Goal: Task Accomplishment & Management: Complete application form

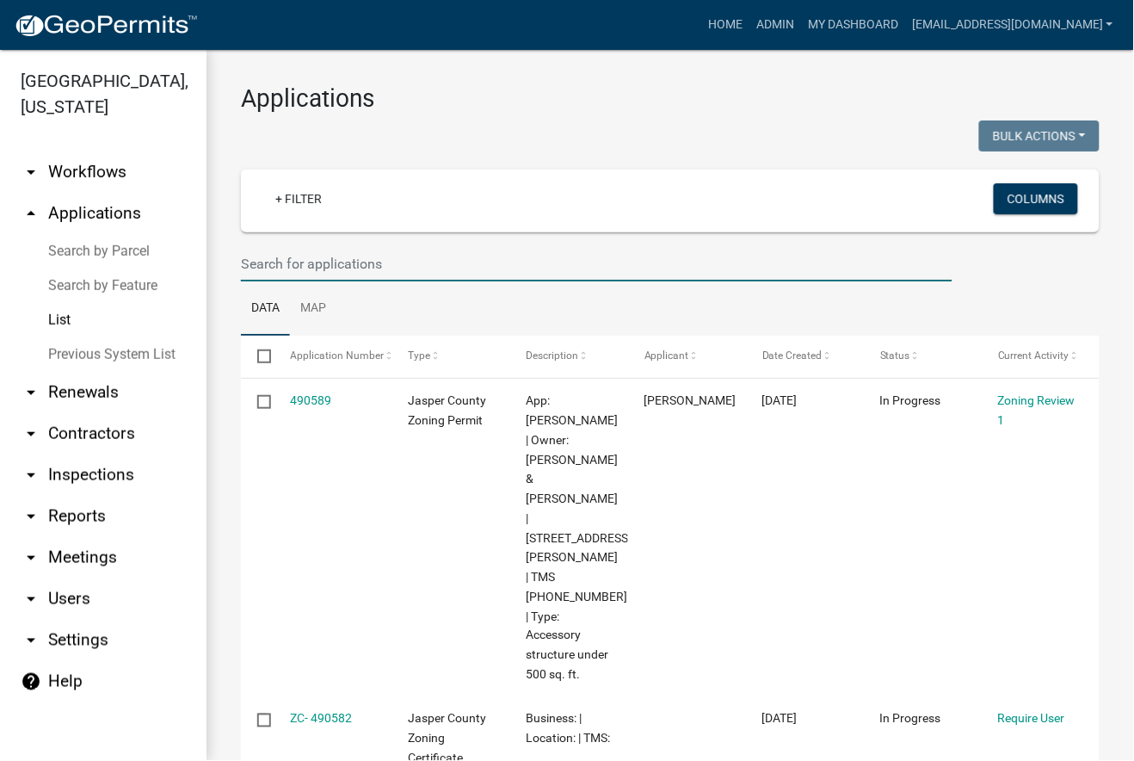
drag, startPoint x: 374, startPoint y: 274, endPoint x: 375, endPoint y: 265, distance: 8.6
click at [374, 274] on input "text" at bounding box center [597, 263] width 712 height 35
paste input "Number: C-25-421"
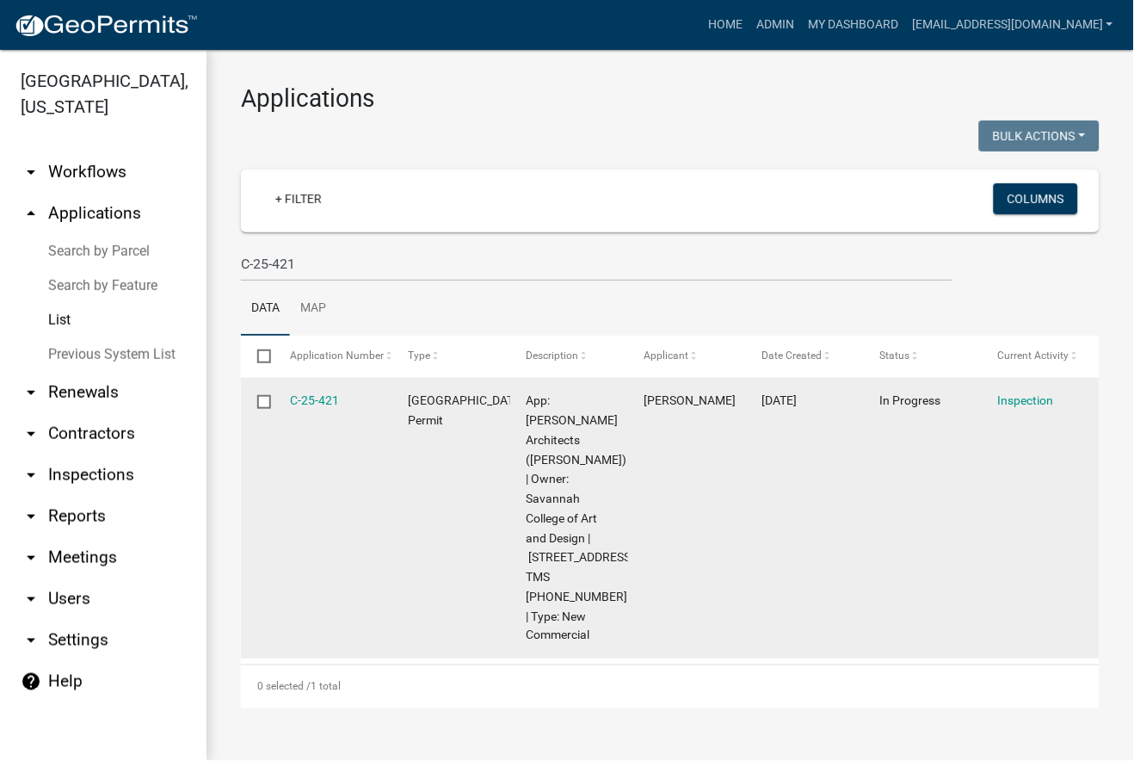
drag, startPoint x: 349, startPoint y: 402, endPoint x: 287, endPoint y: 413, distance: 63.8
click at [287, 413] on datatable-body-cell "C-25-421" at bounding box center [333, 519] width 118 height 280
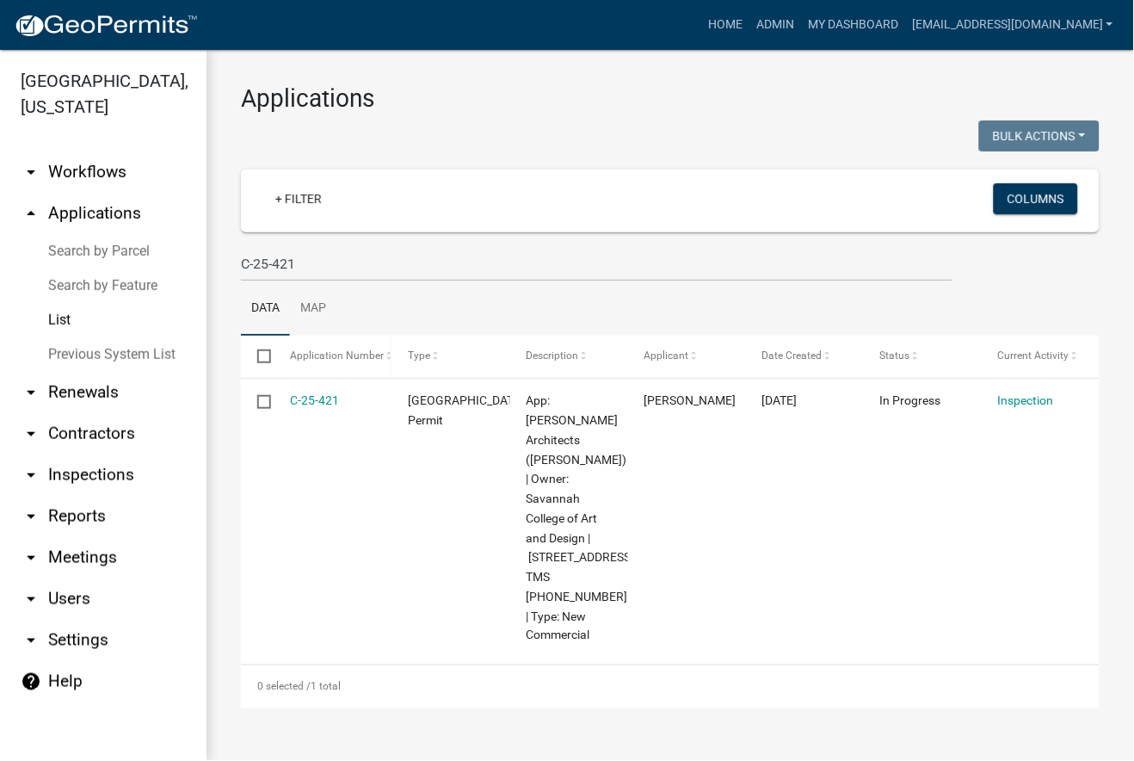
copy link "C-25-421"
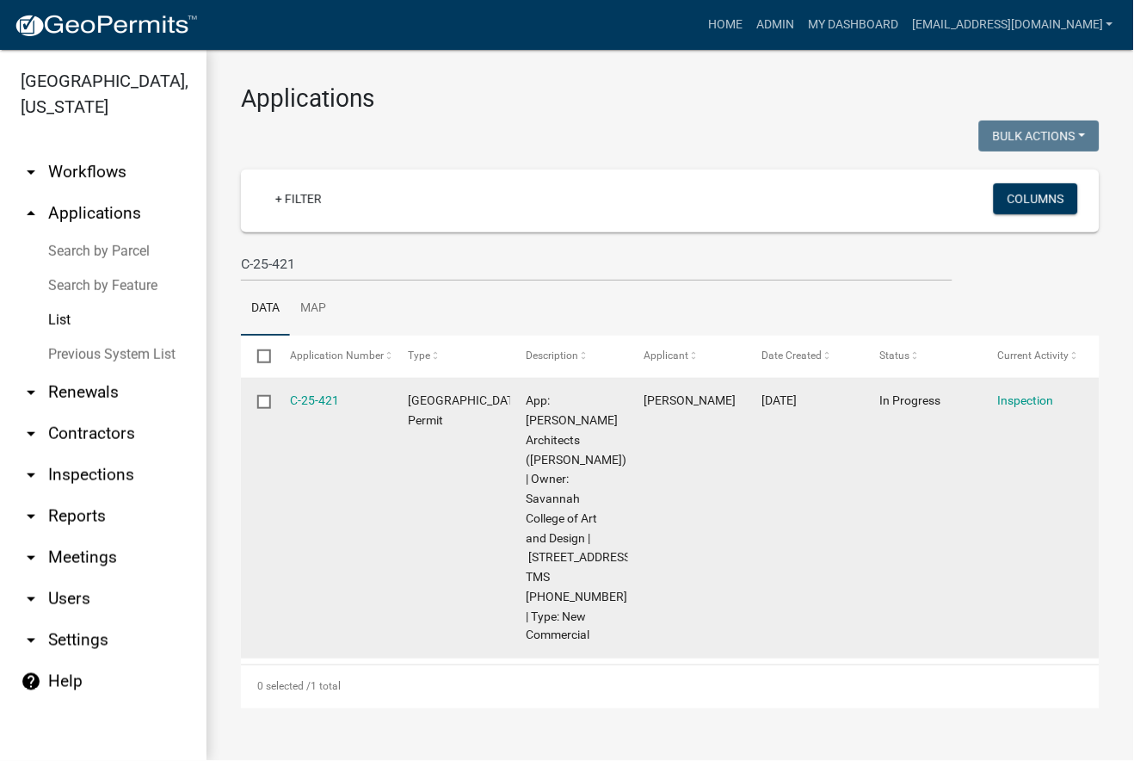
scroll to position [1, 0]
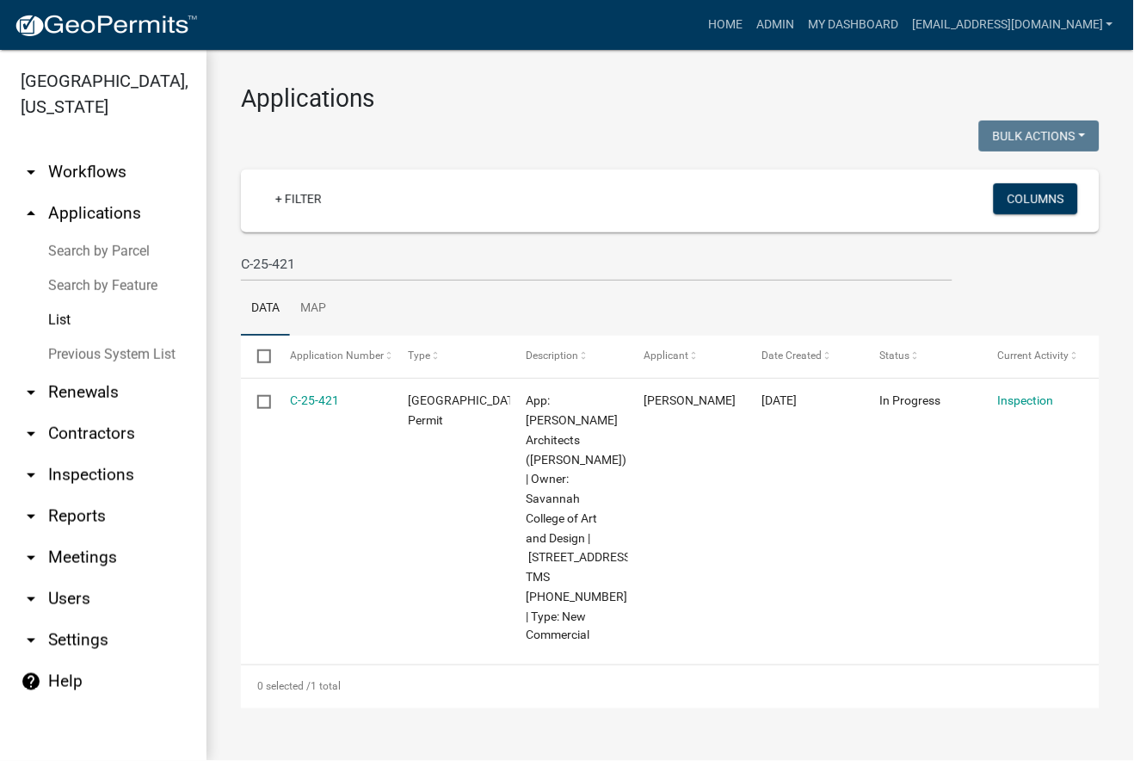
click at [230, 191] on div "Applications Bulk Actions Void Expire Lock Withdraw + Filter Columns C-25-421 D…" at bounding box center [671, 396] width 928 height 692
drag, startPoint x: 380, startPoint y: 272, endPoint x: 189, endPoint y: 271, distance: 191.1
click at [189, 271] on div "Jasper County, South Carolina arrow_drop_down Workflows List arrow_drop_up Appl…" at bounding box center [567, 405] width 1134 height 711
paste input "Number: S-25-193"
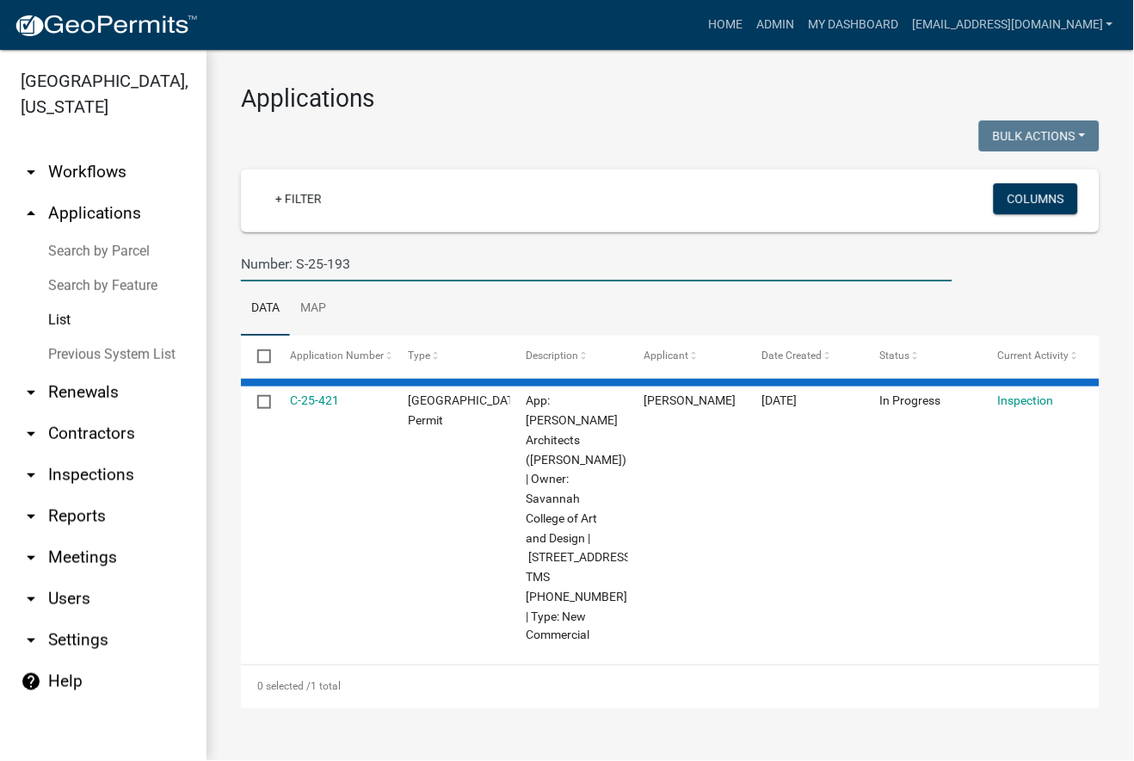
drag, startPoint x: 293, startPoint y: 263, endPoint x: 74, endPoint y: 263, distance: 219.5
click at [74, 263] on div "Jasper County, South Carolina arrow_drop_down Workflows List arrow_drop_up Appl…" at bounding box center [567, 405] width 1134 height 711
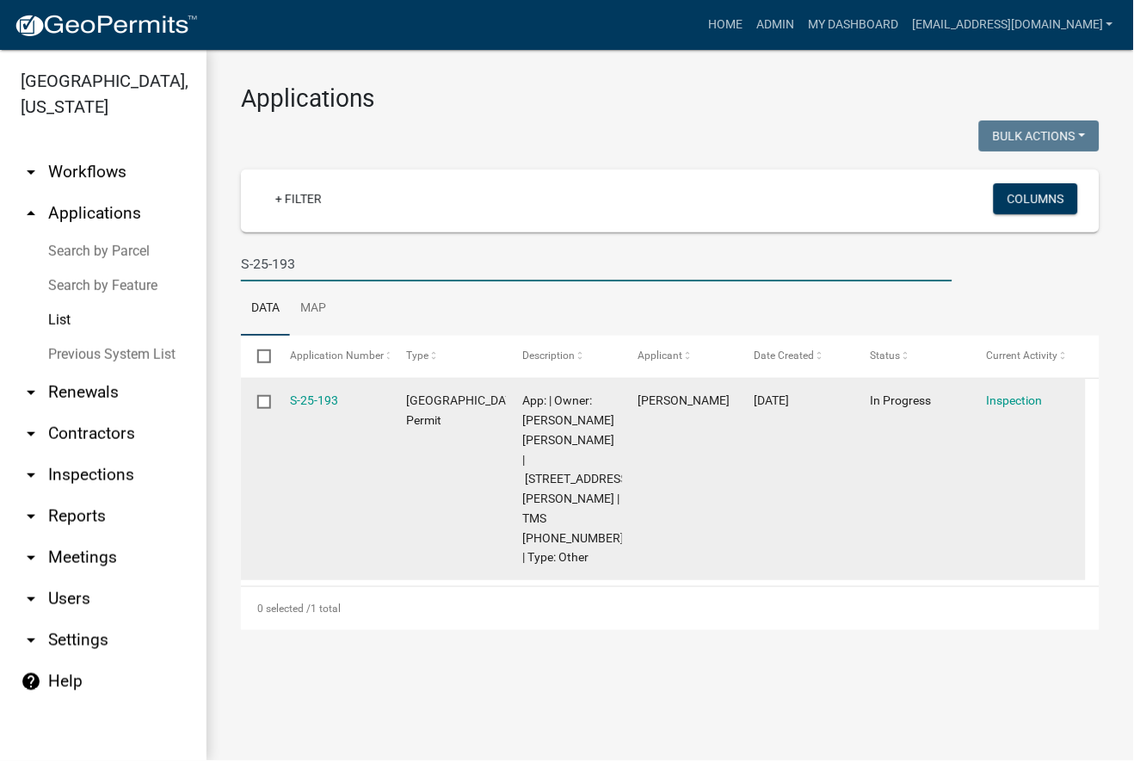
scroll to position [0, 0]
drag, startPoint x: 363, startPoint y: 401, endPoint x: 287, endPoint y: 405, distance: 75.9
click at [287, 405] on datatable-body-cell "S-25-193" at bounding box center [332, 479] width 116 height 201
copy link "S-25-193"
drag, startPoint x: 588, startPoint y: 479, endPoint x: 582, endPoint y: 459, distance: 20.7
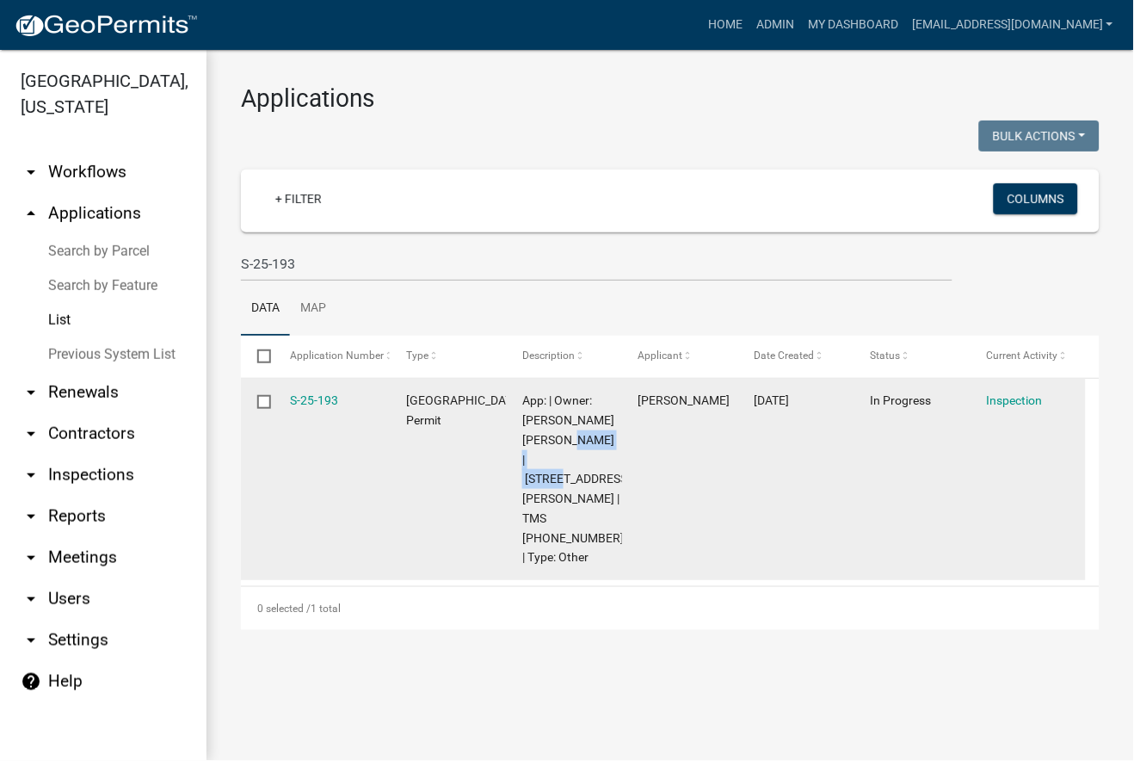
click at [582, 459] on span "App: | Owner: HERRING JOHN THOMAS | 207 OAK HILL RD | TMS 062-45-00-027 | Type:…" at bounding box center [576, 478] width 108 height 170
copy span "207 OAK HILL R"
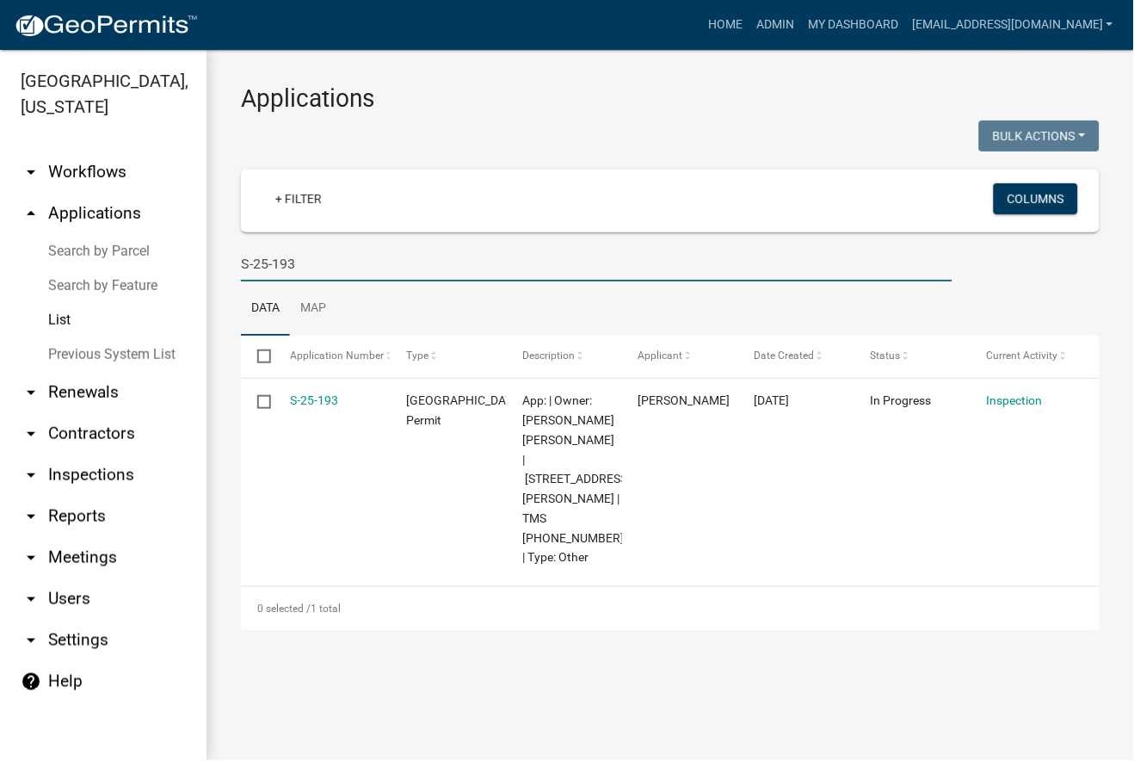
drag, startPoint x: 353, startPoint y: 264, endPoint x: 151, endPoint y: 263, distance: 202.3
click at [151, 263] on div "Jasper County, South Carolina arrow_drop_down Workflows List arrow_drop_up Appl…" at bounding box center [567, 405] width 1134 height 711
paste input "337"
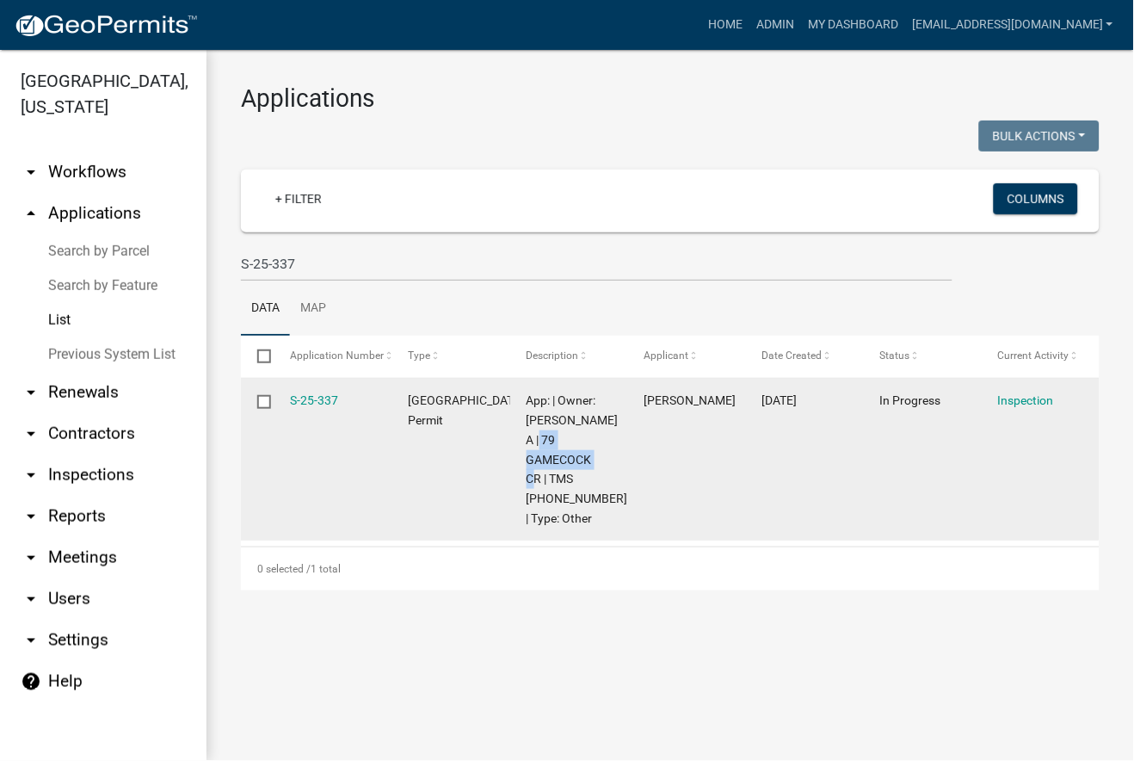
drag, startPoint x: 539, startPoint y: 475, endPoint x: 581, endPoint y: 442, distance: 53.9
click at [581, 442] on span "App: | Owner: DICKSON MONA A | 79 GAMECOCK CR | TMS 063-07-00-005 | Type: Other" at bounding box center [578, 459] width 102 height 132
copy span "79 GAMECOCK CR"
drag, startPoint x: 342, startPoint y: 400, endPoint x: 288, endPoint y: 399, distance: 53.4
click at [288, 399] on datatable-body-cell "S-25-337" at bounding box center [333, 460] width 118 height 162
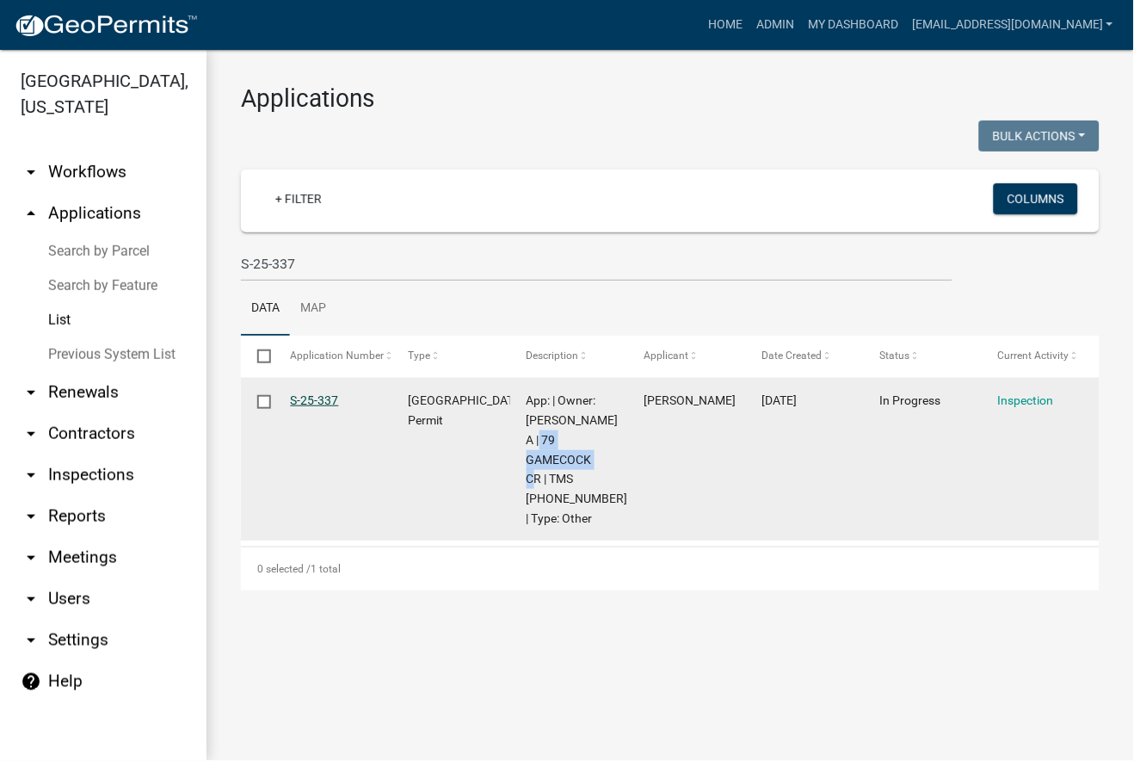
copy link "S-25-337"
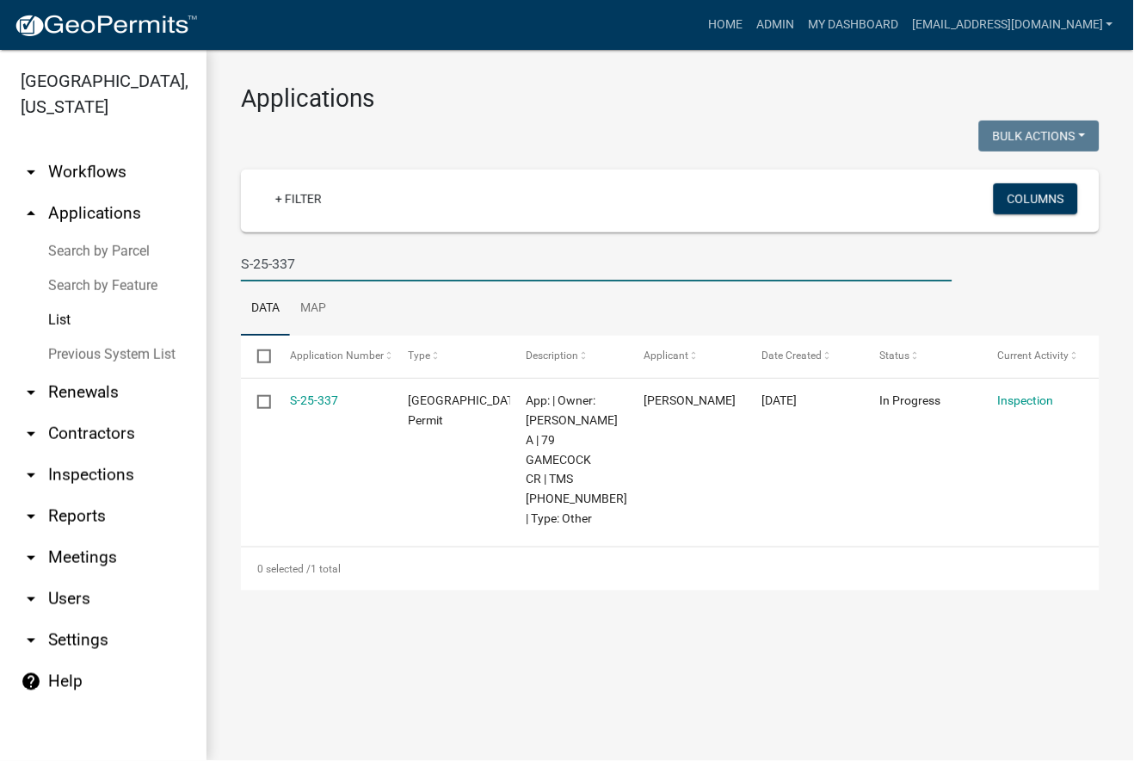
drag, startPoint x: 361, startPoint y: 270, endPoint x: 143, endPoint y: 276, distance: 218.7
click at [143, 276] on div "Jasper County, South Carolina arrow_drop_down Workflows List arrow_drop_up Appl…" at bounding box center [567, 405] width 1134 height 711
paste input "5"
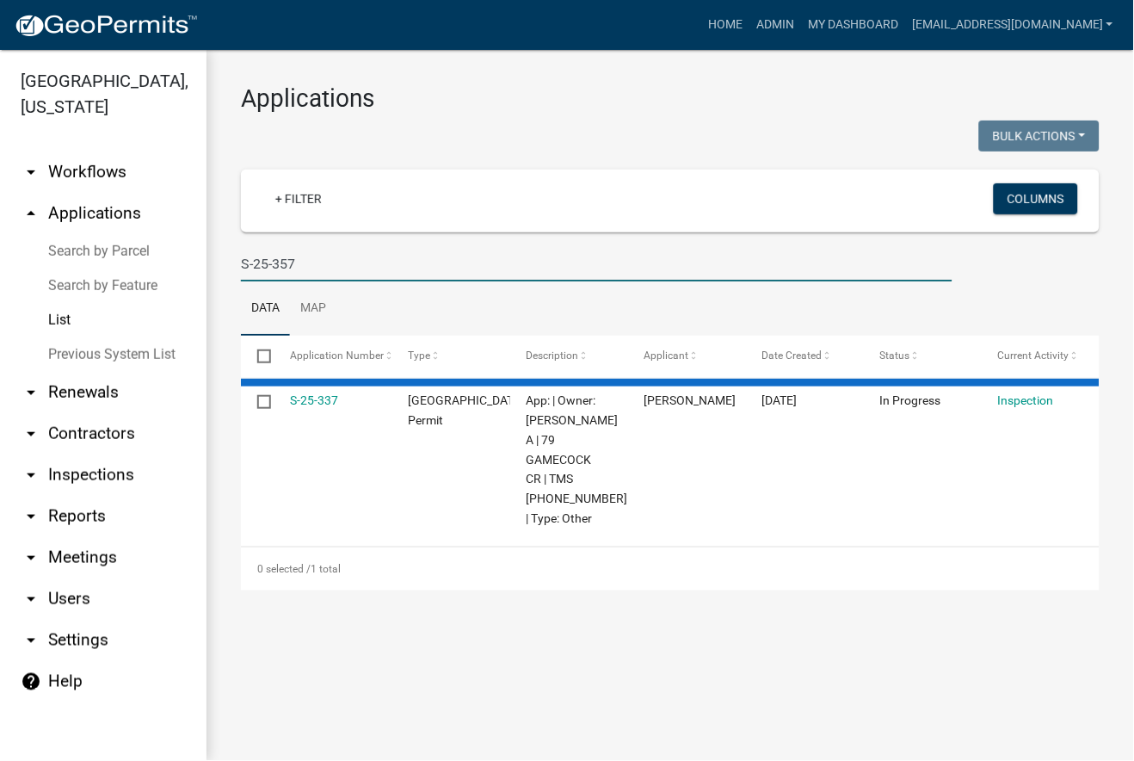
type input "S-25-357"
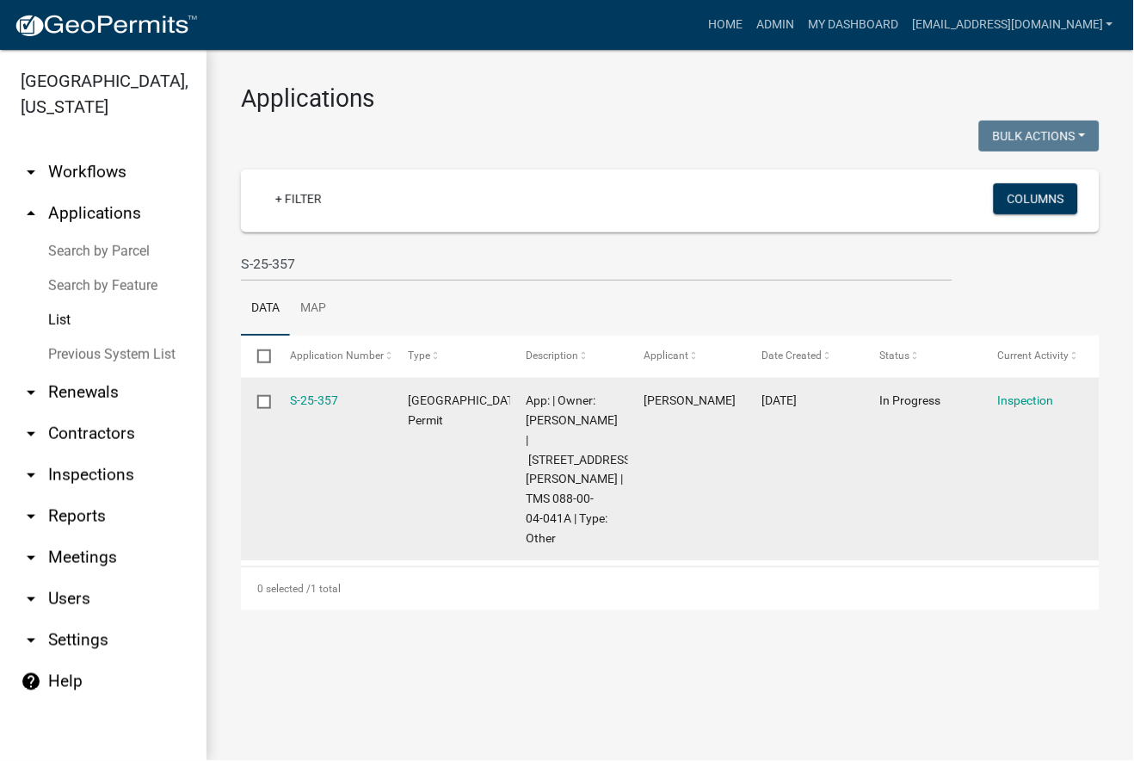
drag, startPoint x: 361, startPoint y: 415, endPoint x: 291, endPoint y: 410, distance: 70.8
click at [291, 410] on datatable-body-cell "S-25-357" at bounding box center [333, 470] width 118 height 182
copy link "S-25-357"
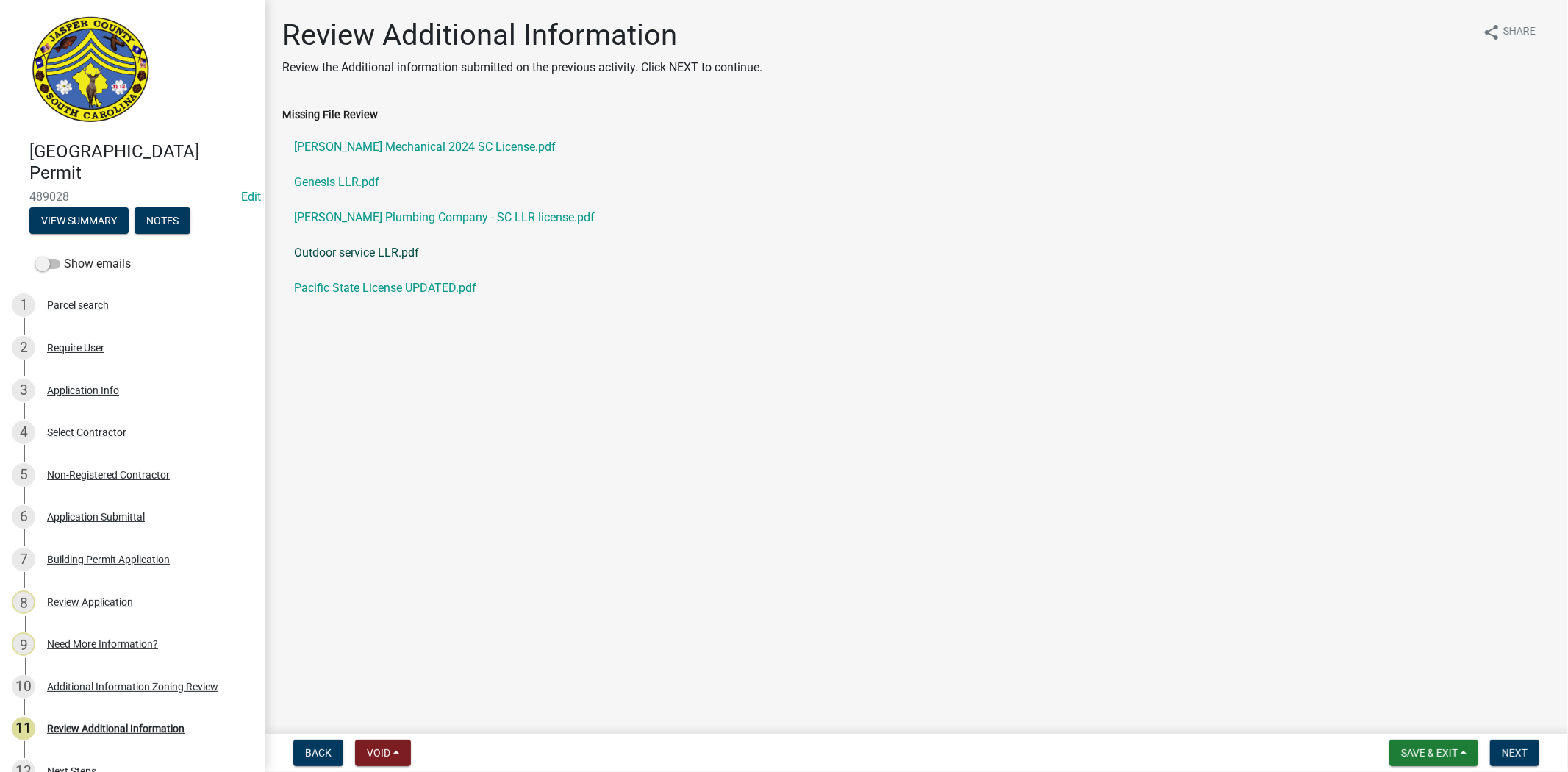
click at [372, 253] on link "Outdoor service LLR.pdf" at bounding box center [916, 252] width 1268 height 35
click at [1508, 752] on span "Next" at bounding box center [1514, 752] width 26 height 12
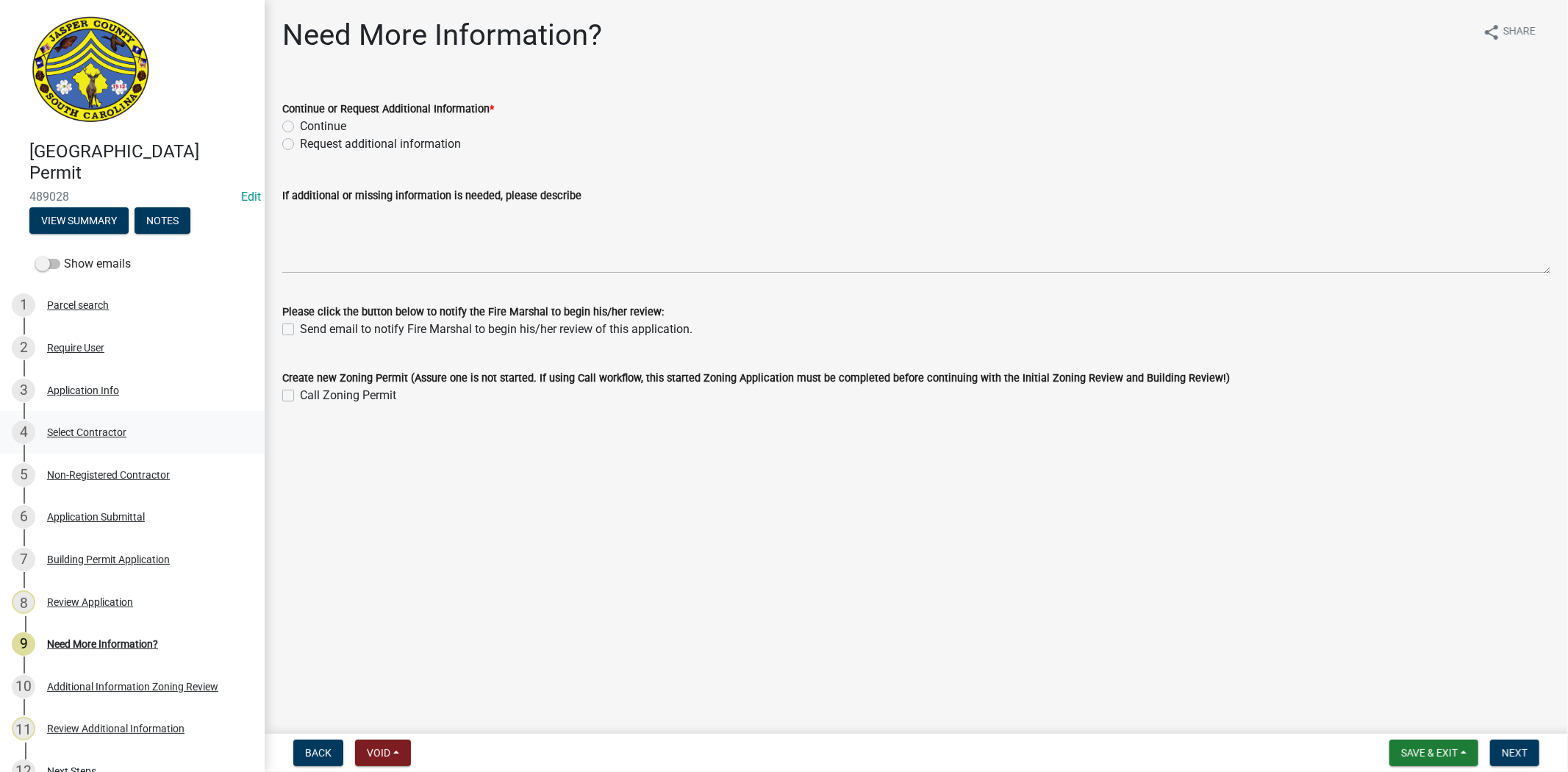
click at [108, 429] on div "Select Contractor" at bounding box center [86, 432] width 79 height 10
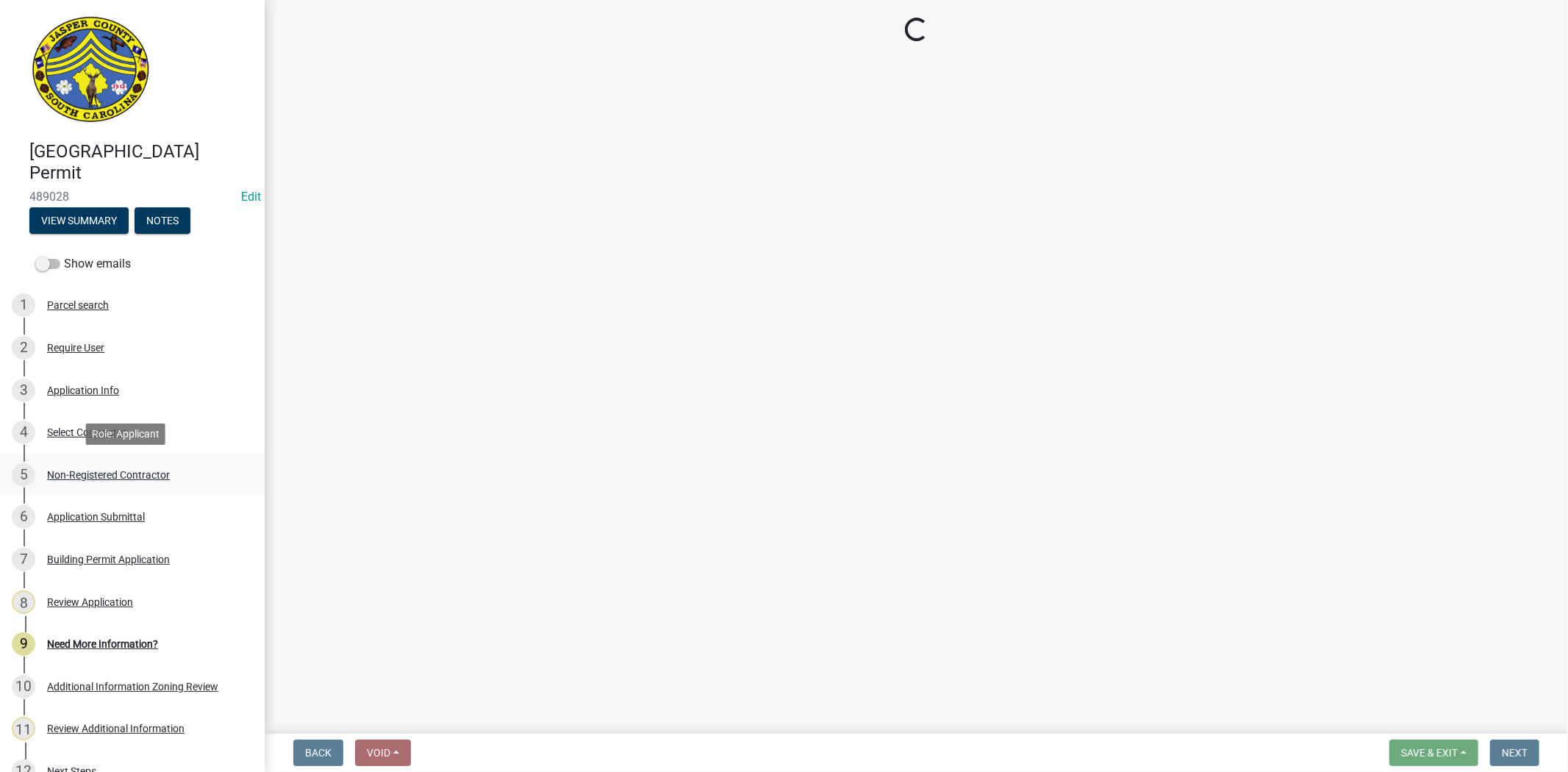
click at [115, 474] on div "Non-Registered Contractor" at bounding box center [108, 475] width 123 height 10
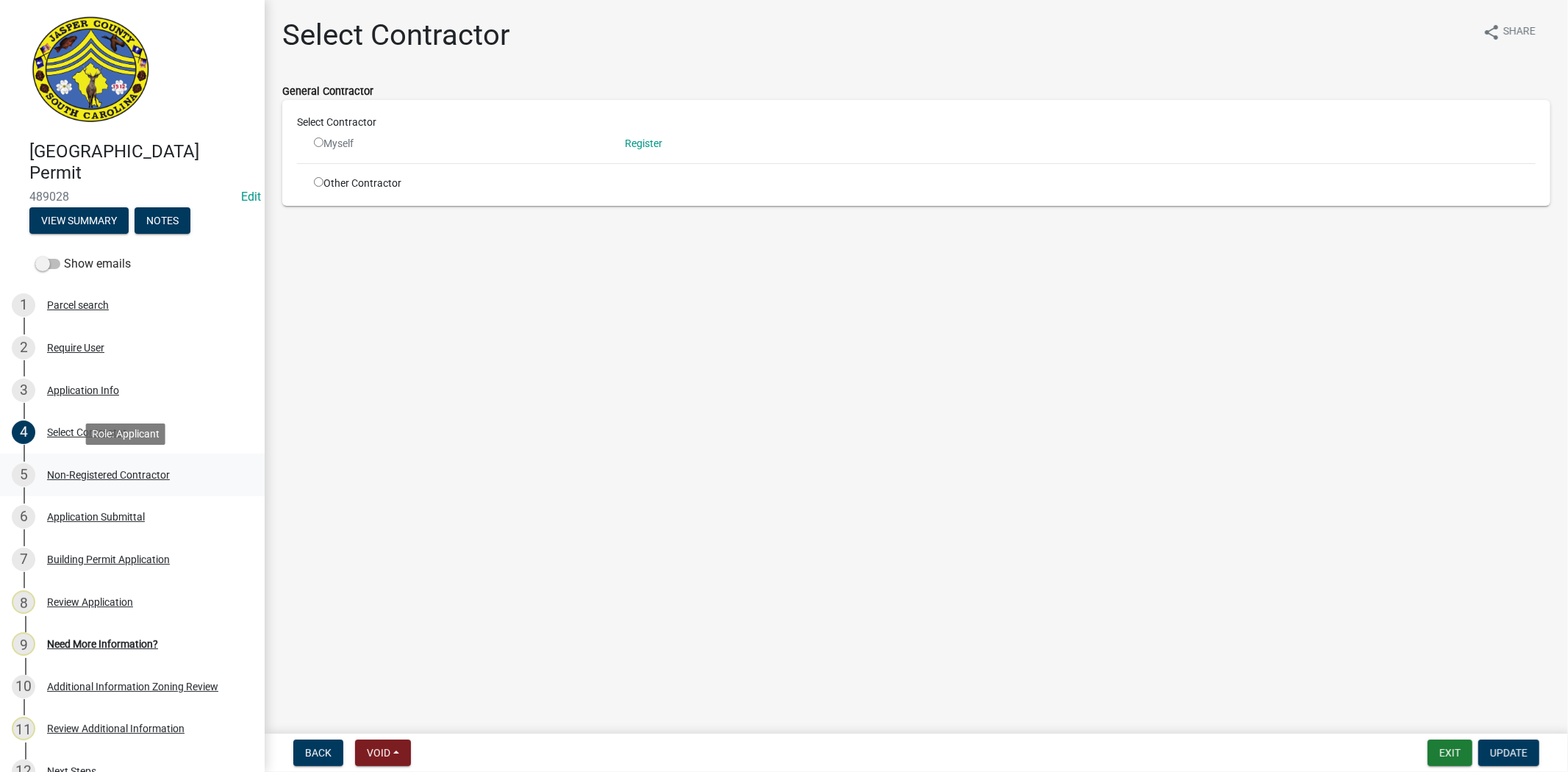
click at [115, 474] on div "Non-Registered Contractor" at bounding box center [108, 475] width 123 height 10
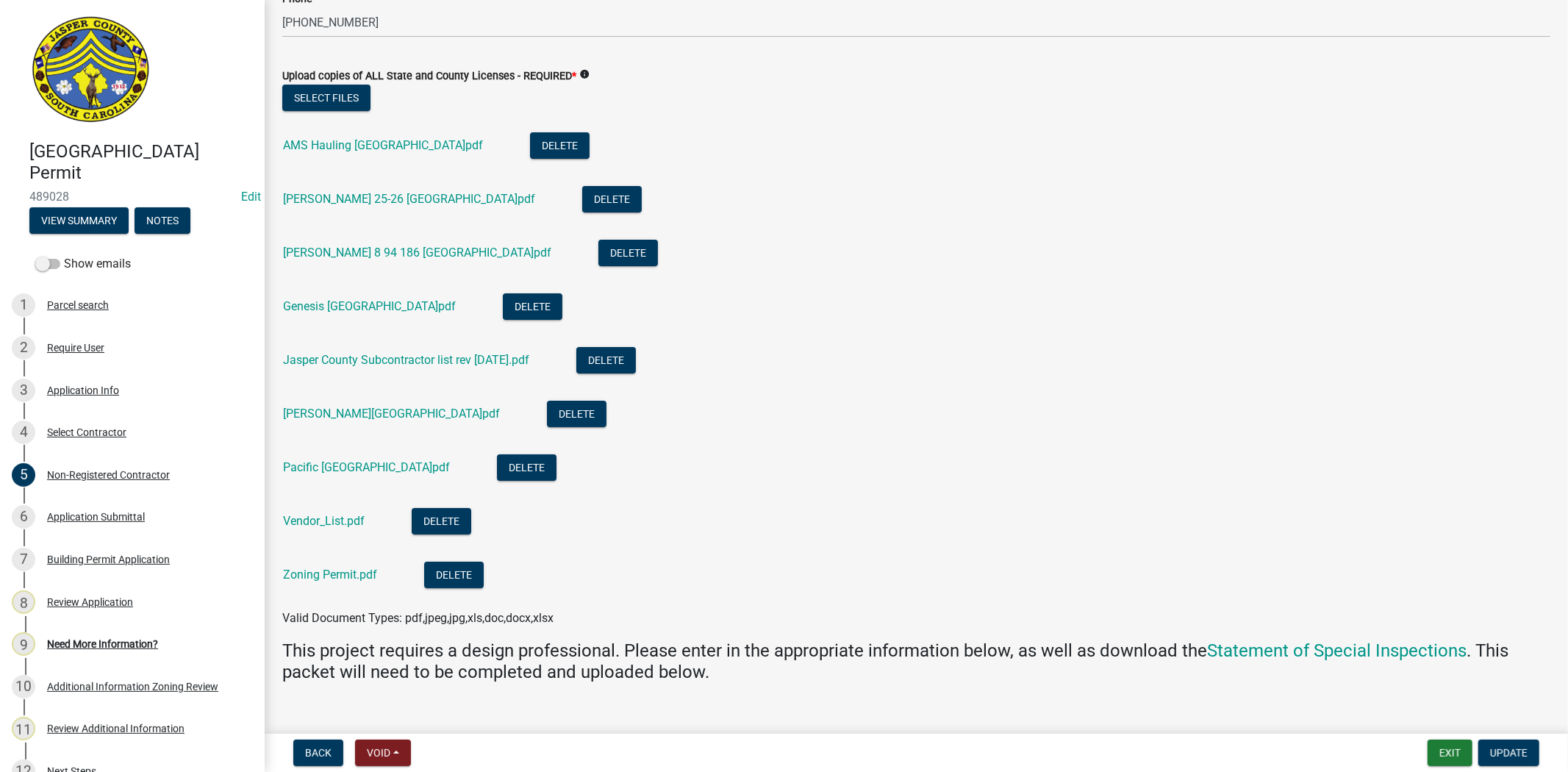
scroll to position [4573, 0]
click at [351, 97] on button "Select files" at bounding box center [326, 96] width 88 height 26
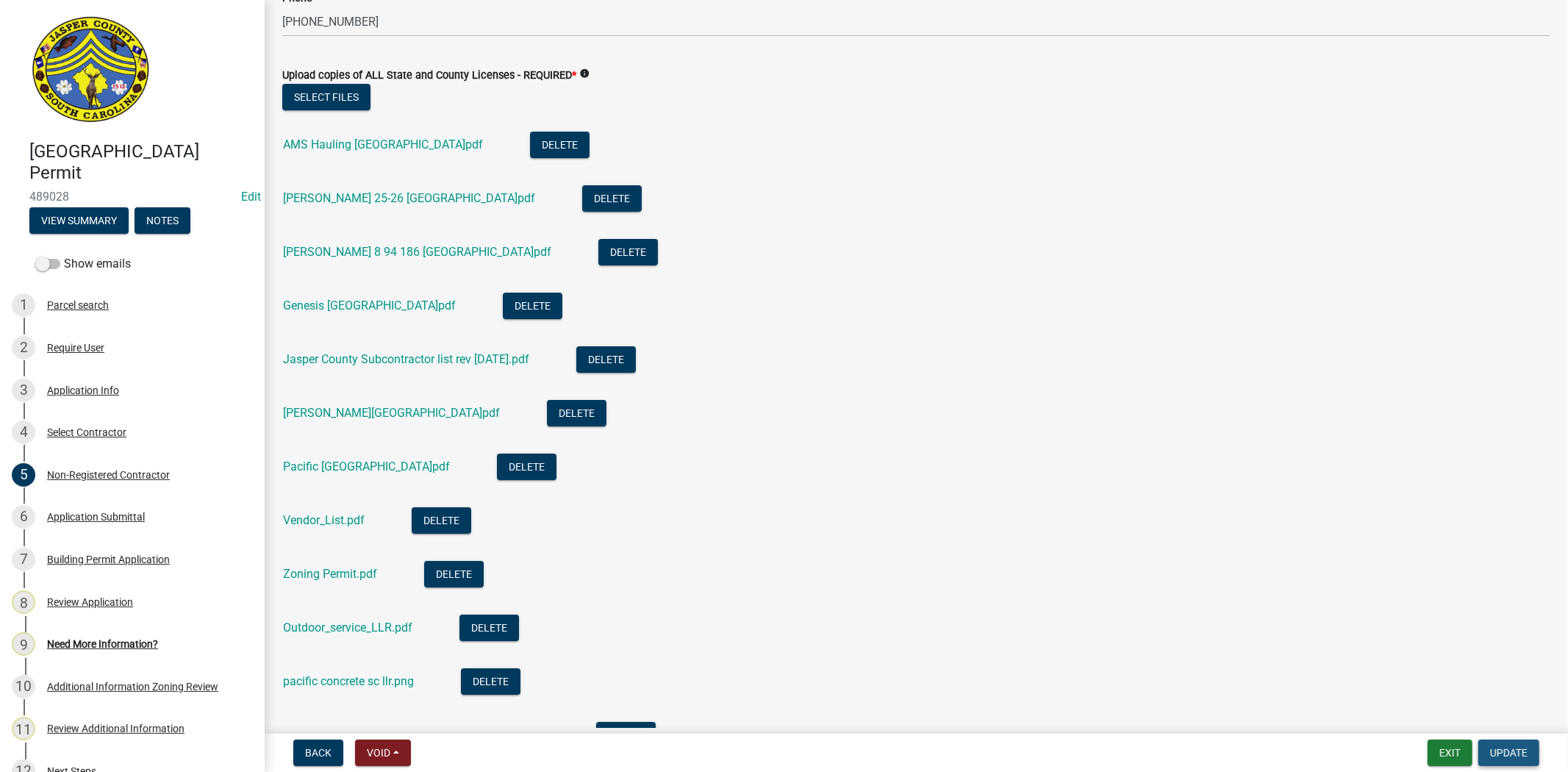
click at [1506, 748] on span "Update" at bounding box center [1509, 752] width 38 height 12
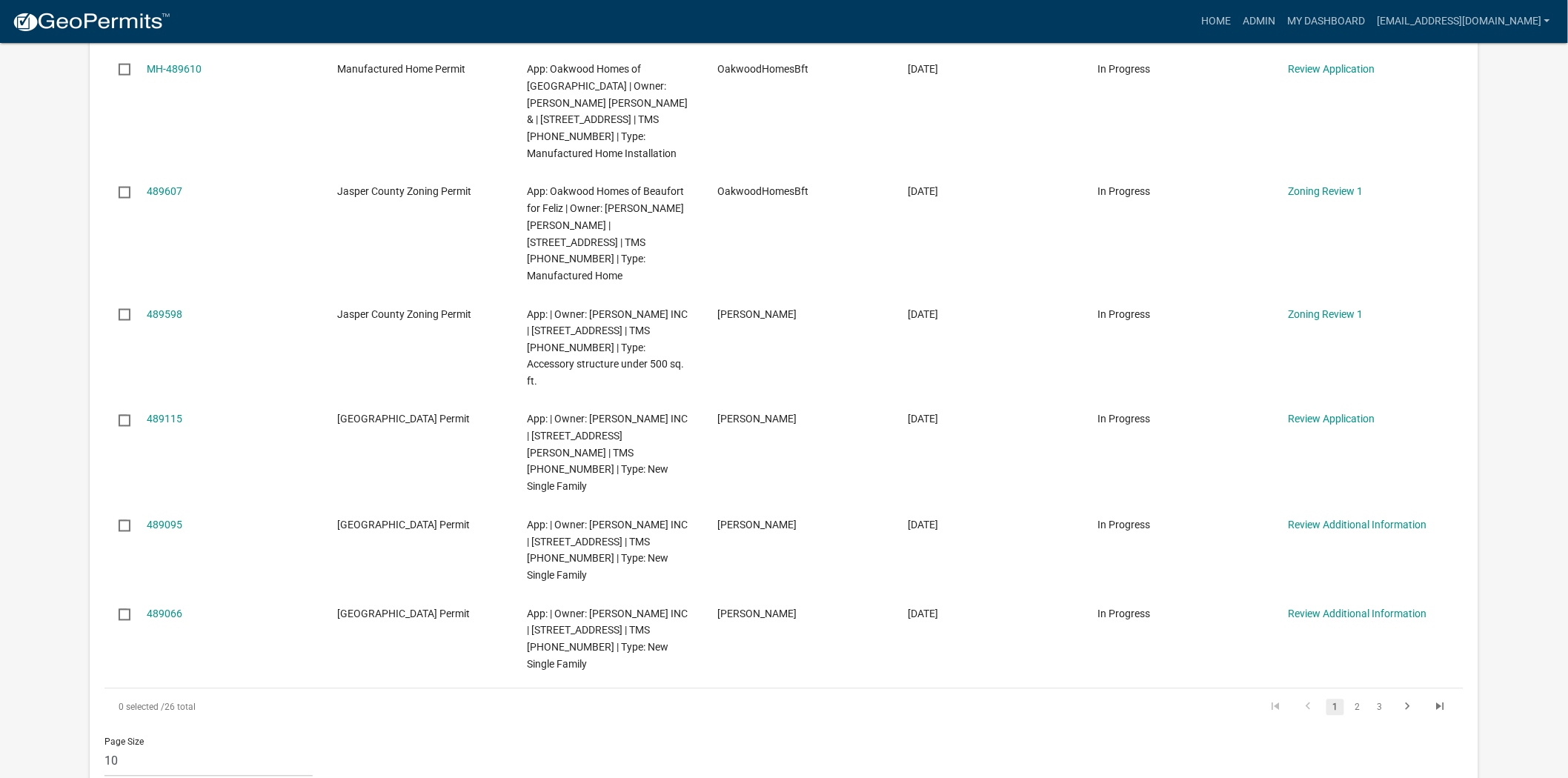
scroll to position [823, 0]
click at [1380, 697] on link "3" at bounding box center [1379, 705] width 18 height 16
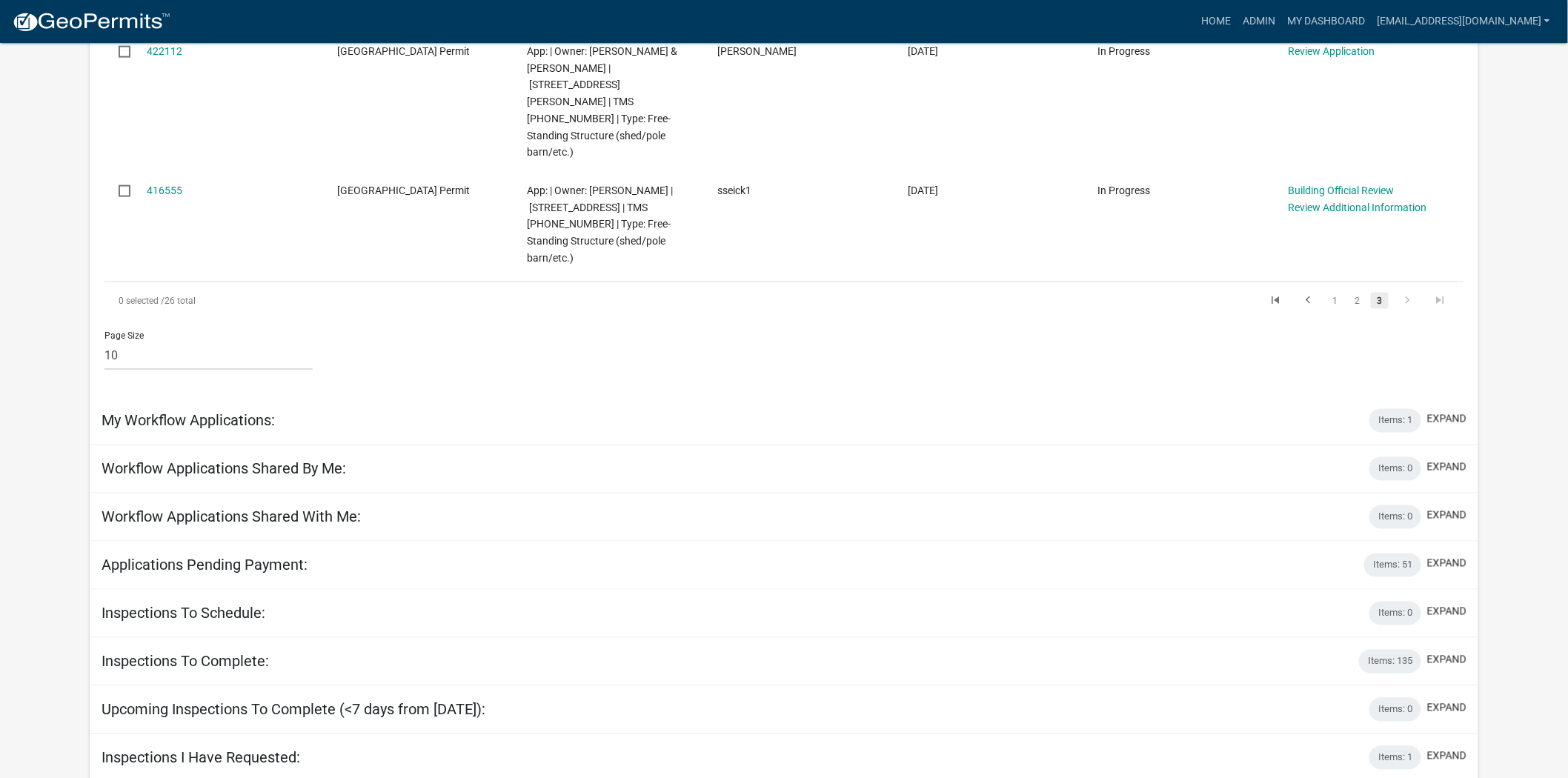
click at [1380, 517] on div "Applications Needing My Attention: collapse Bulk Actions Void Expire Lock Withd…" at bounding box center [784, 103] width 1389 height 1550
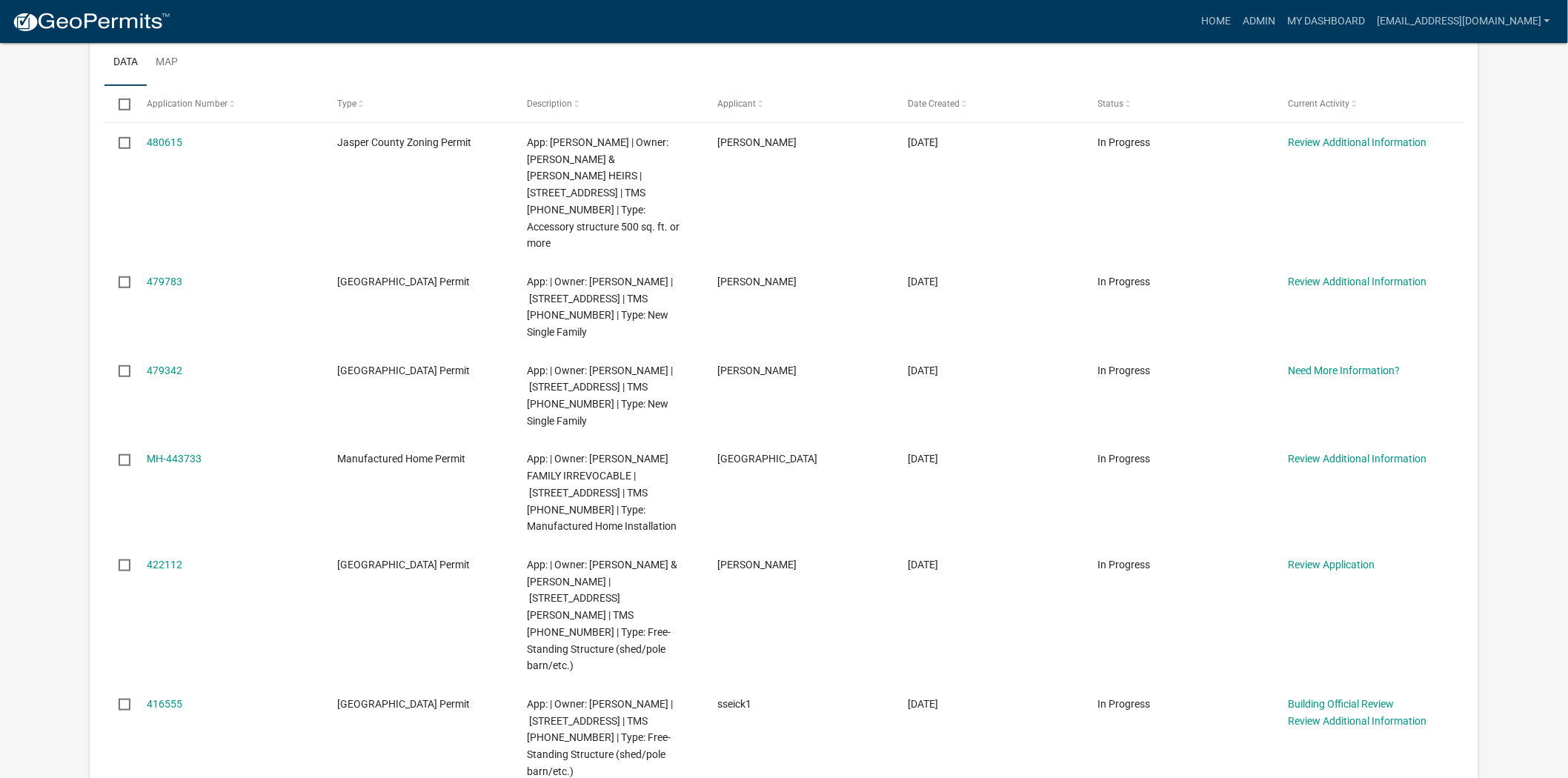
scroll to position [294, 0]
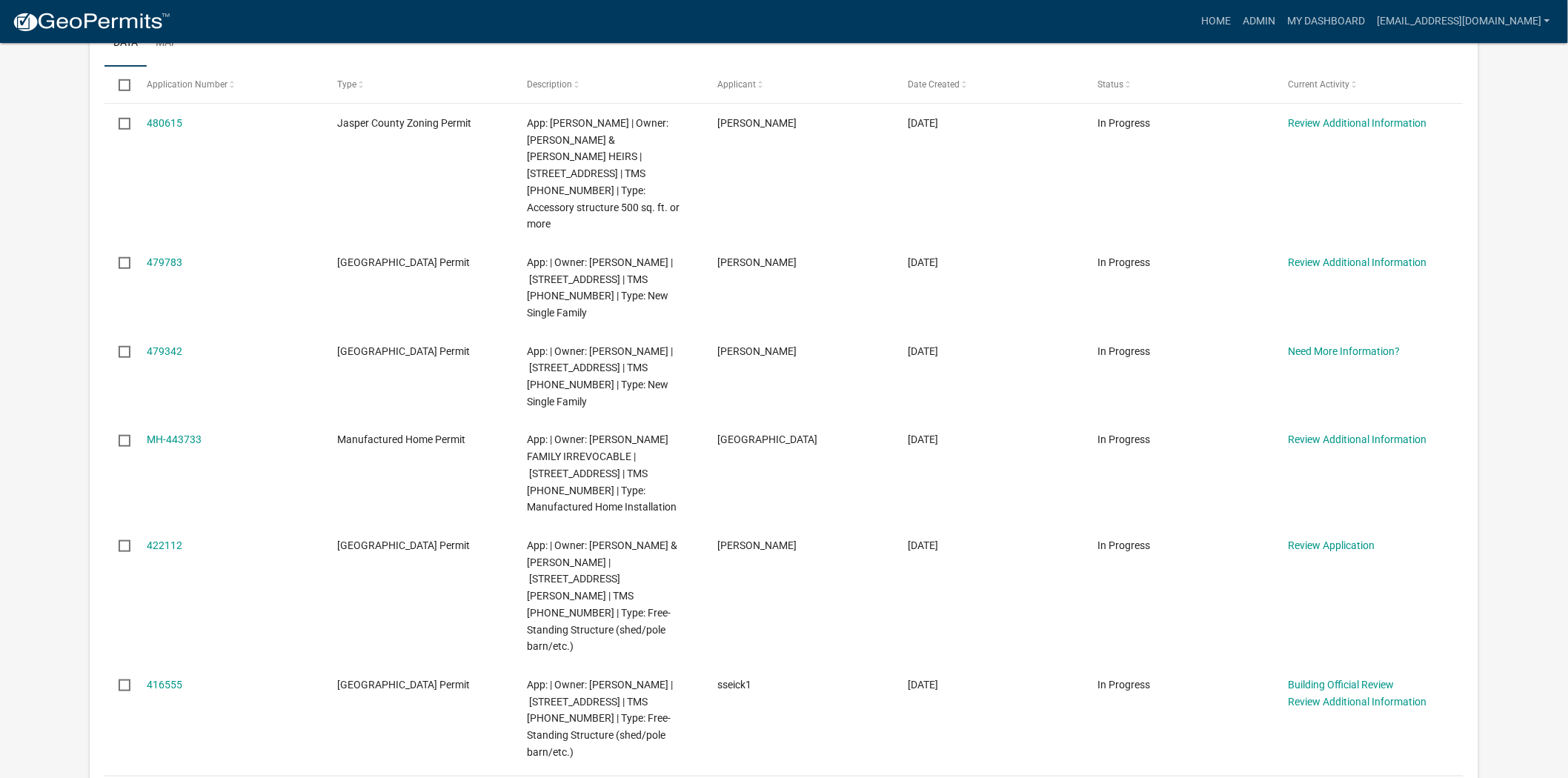
select select "2: 50"
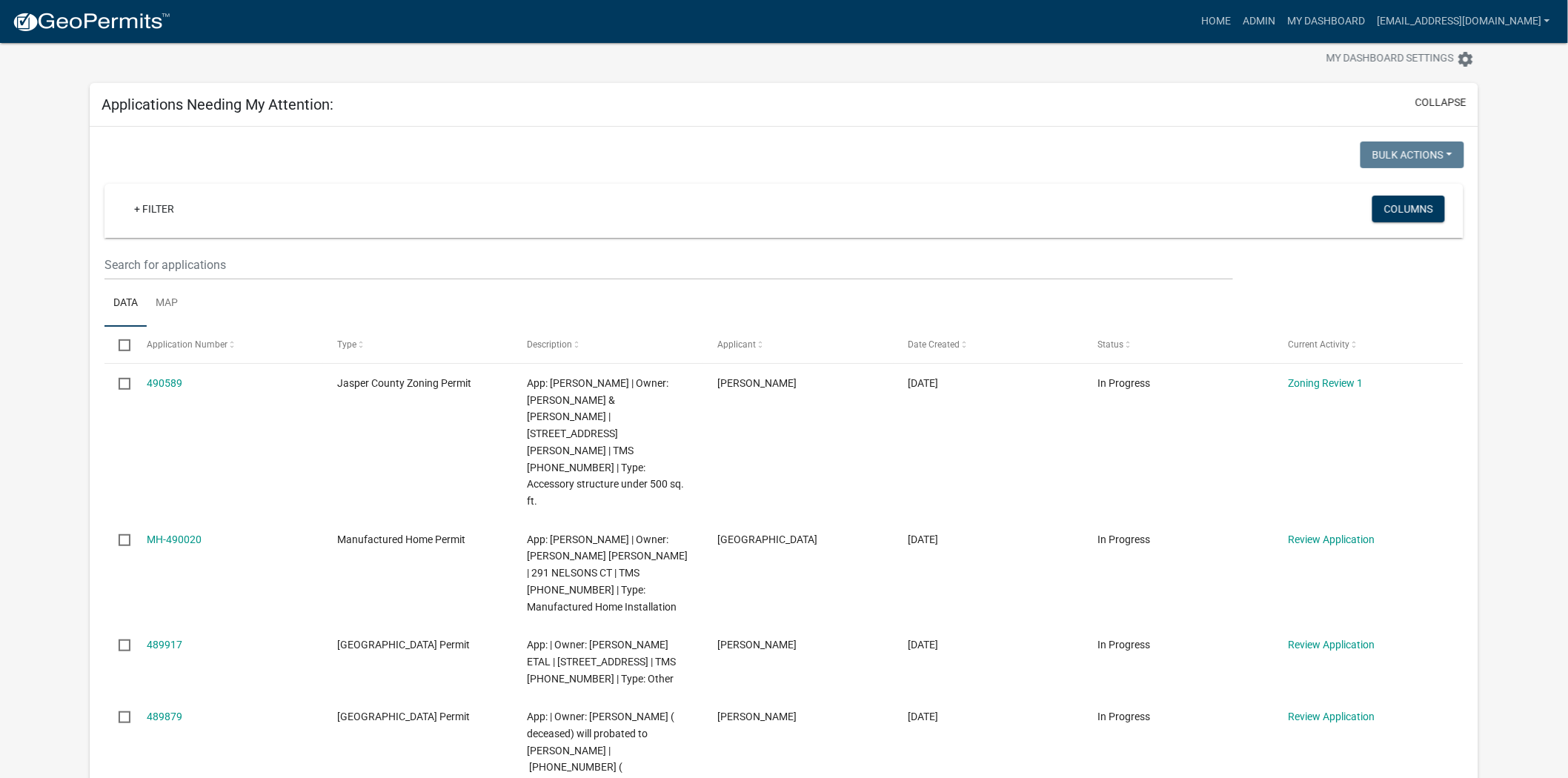
scroll to position [0, 0]
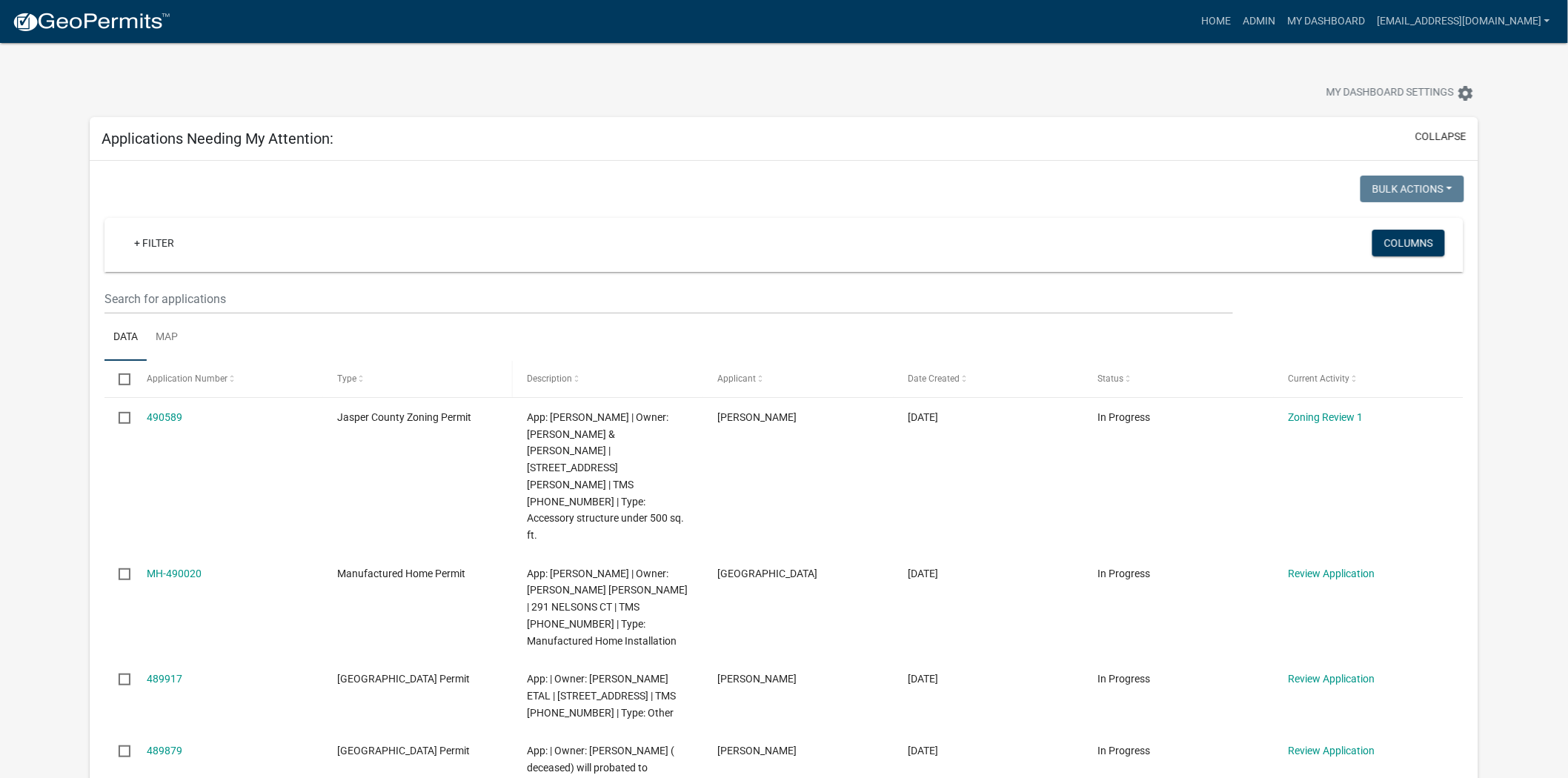
click at [350, 380] on span "Type" at bounding box center [347, 379] width 19 height 10
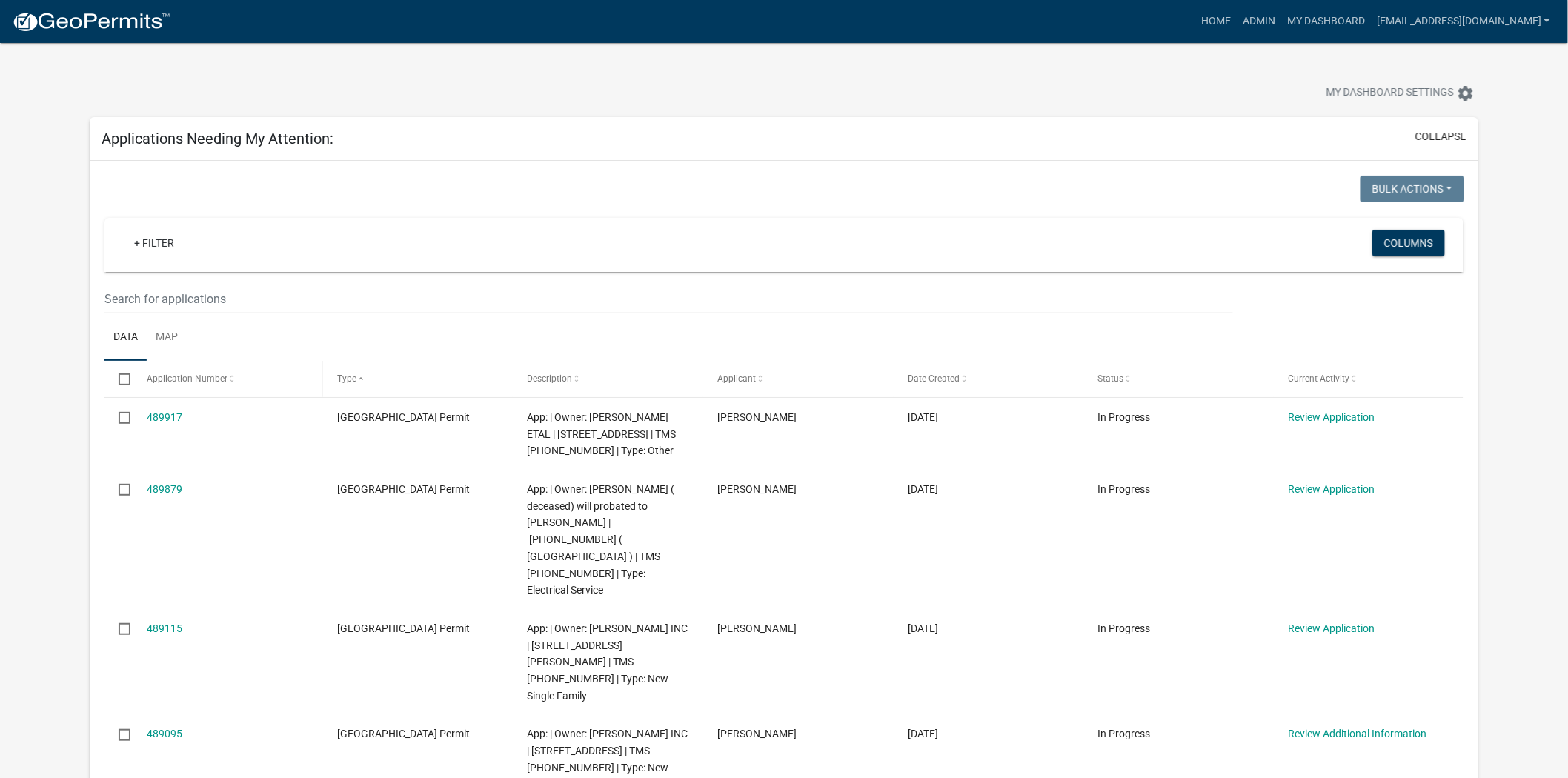
click at [189, 382] on span "Application Number" at bounding box center [187, 379] width 81 height 10
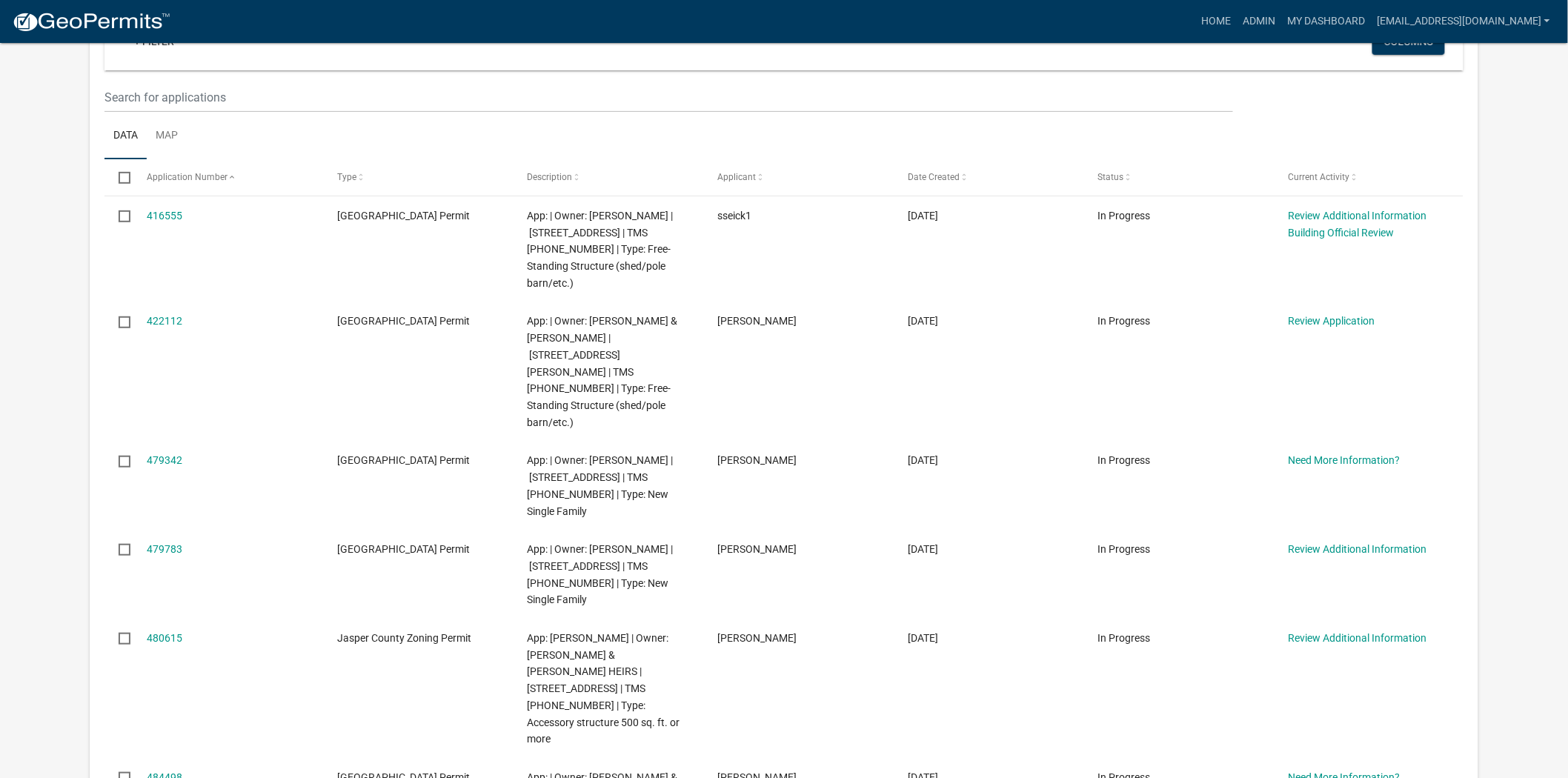
scroll to position [247, 0]
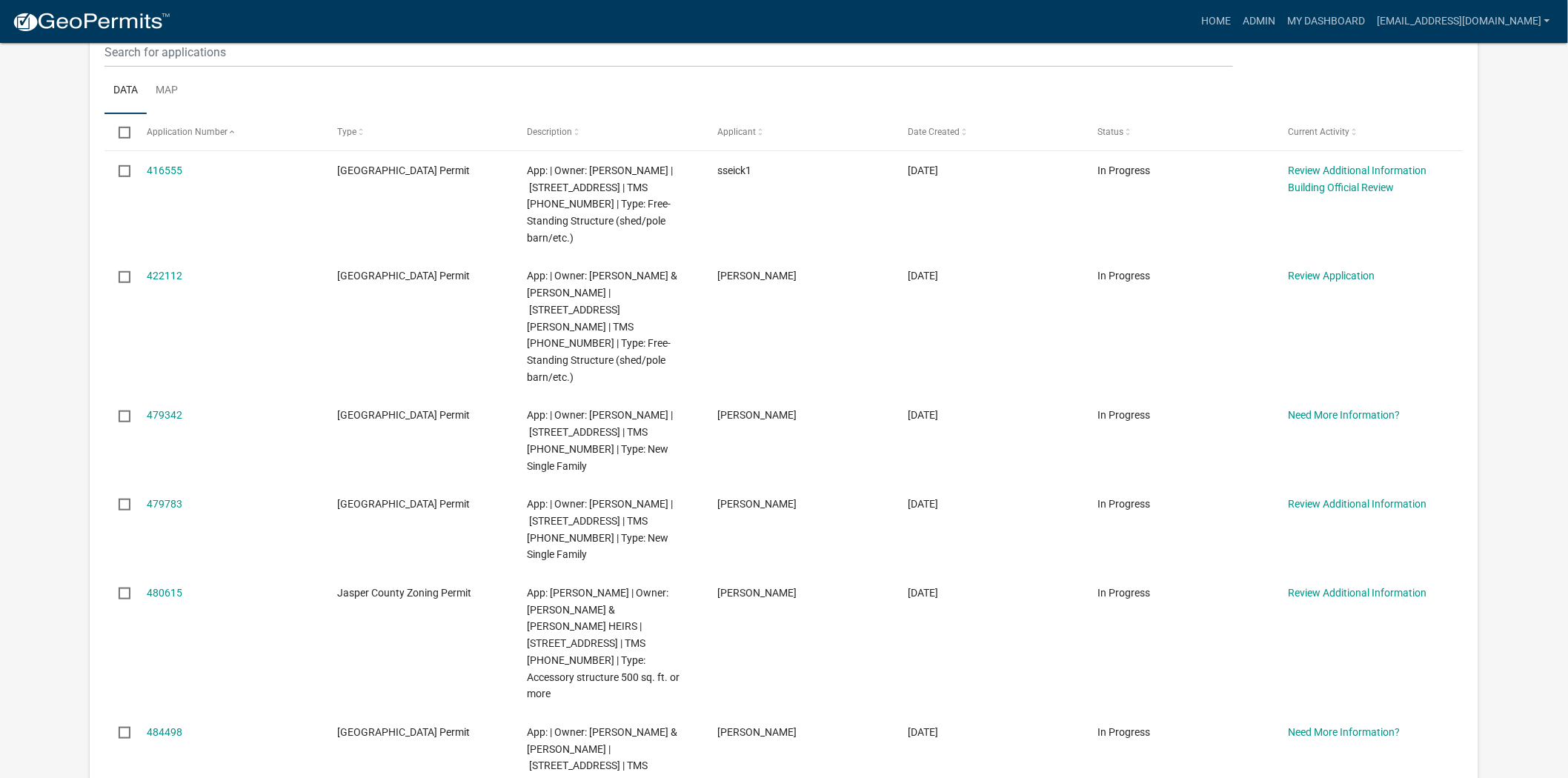
drag, startPoint x: 151, startPoint y: 642, endPoint x: 12, endPoint y: 531, distance: 177.9
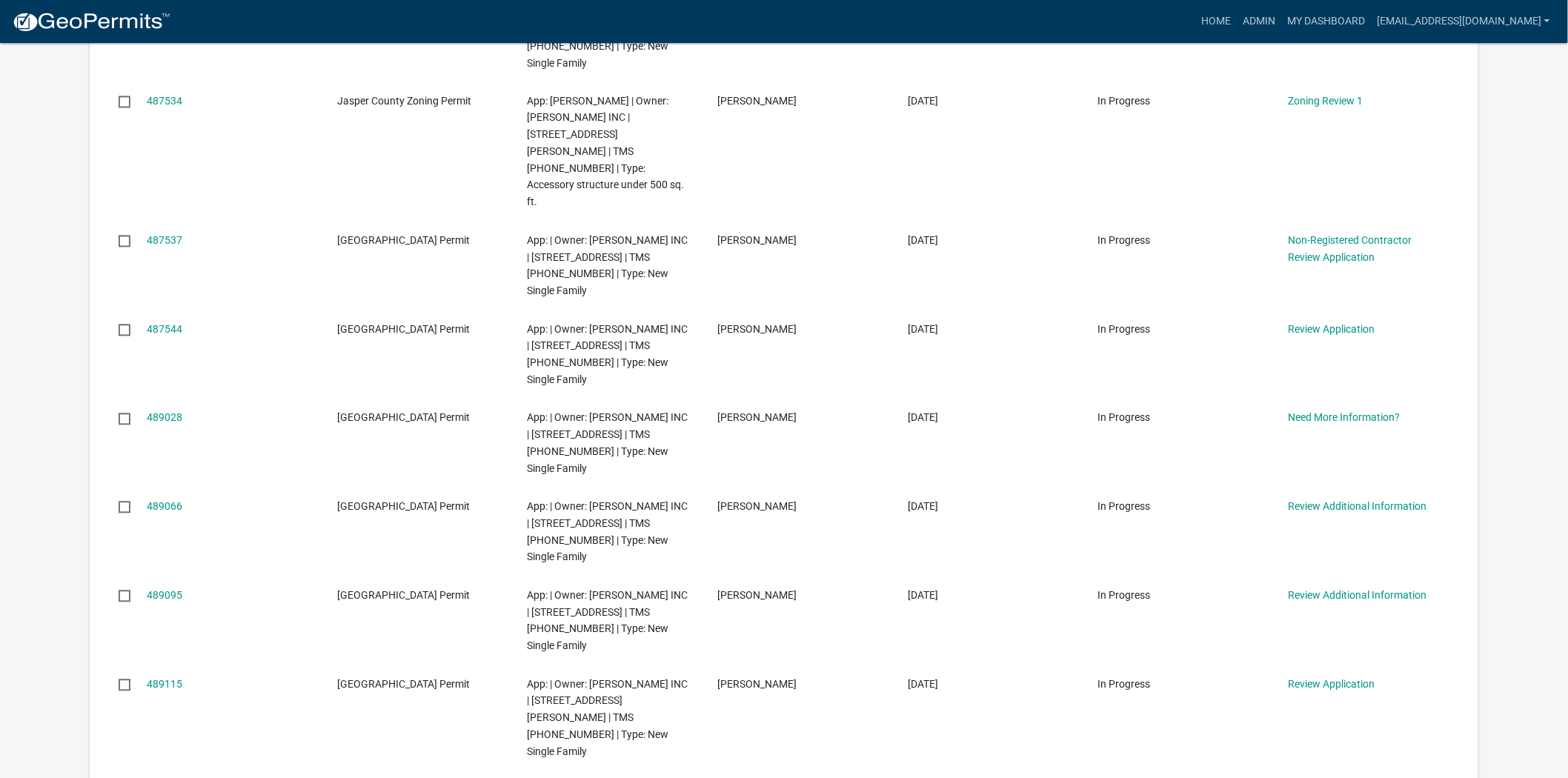
scroll to position [1070, 0]
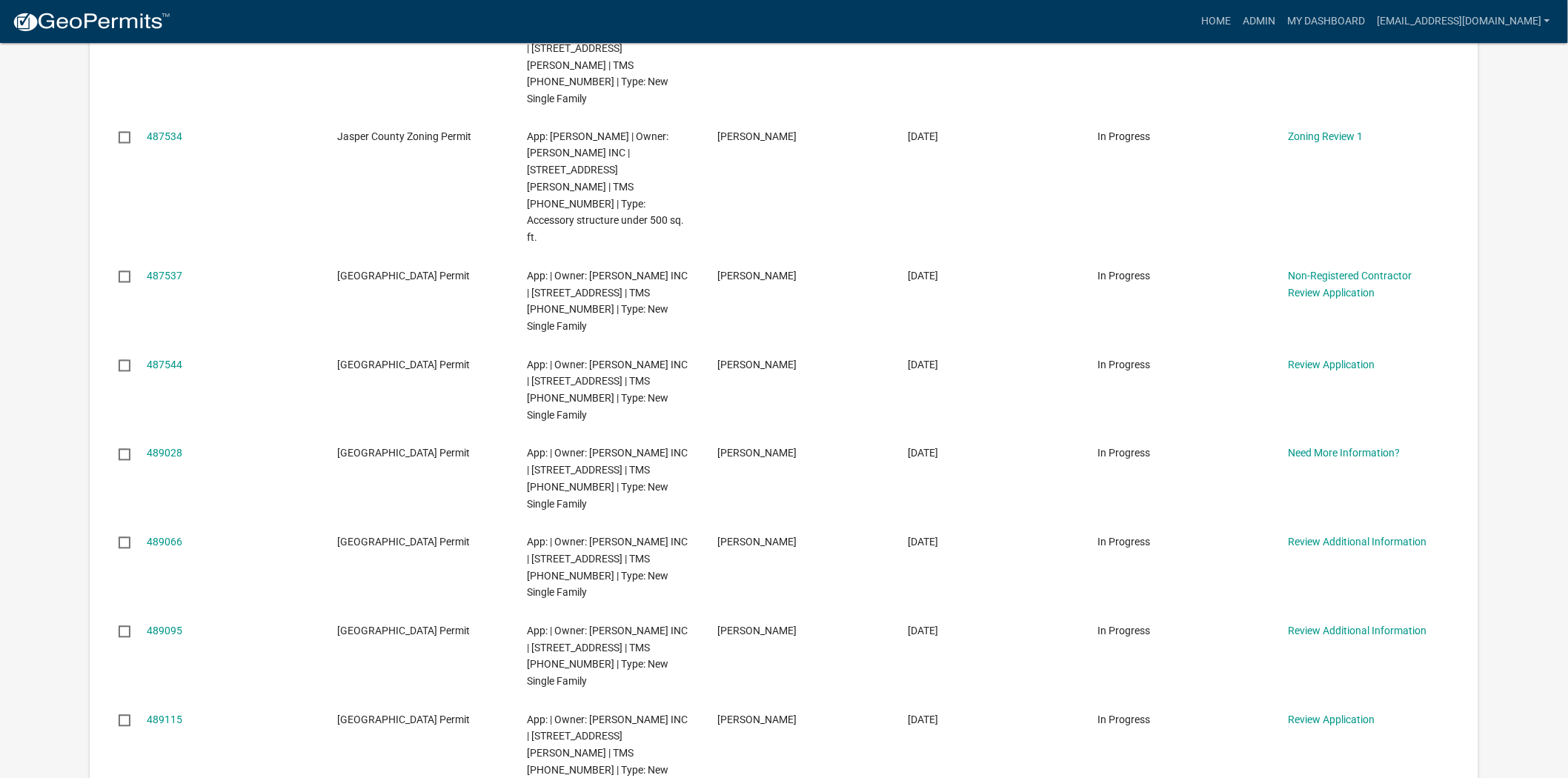
drag, startPoint x: 158, startPoint y: 269, endPoint x: 54, endPoint y: 301, distance: 108.8
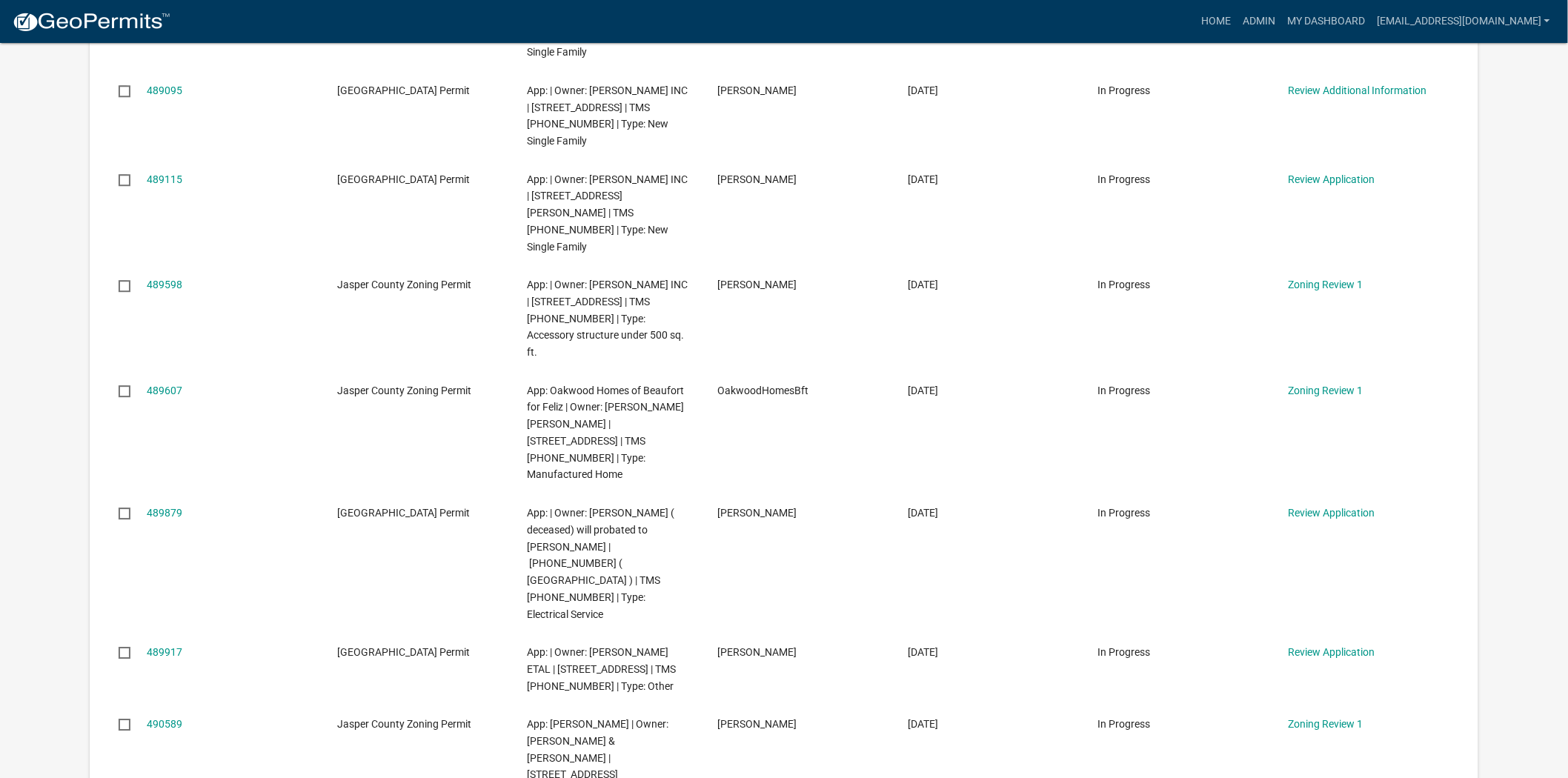
scroll to position [1646, 0]
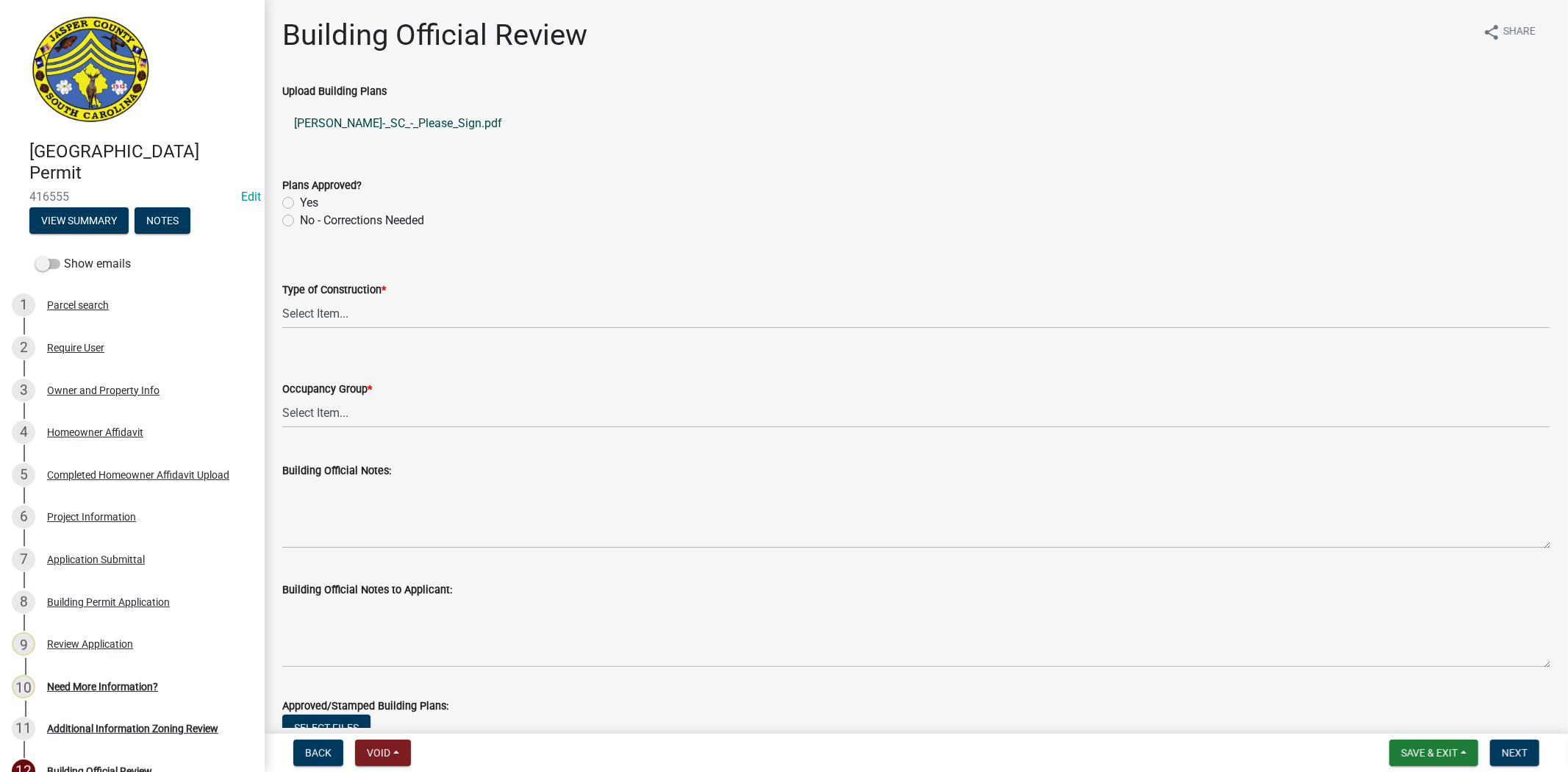
click at [424, 128] on link "[PERSON_NAME]-_SC_-_Please_Sign.pdf" at bounding box center [916, 123] width 1268 height 35
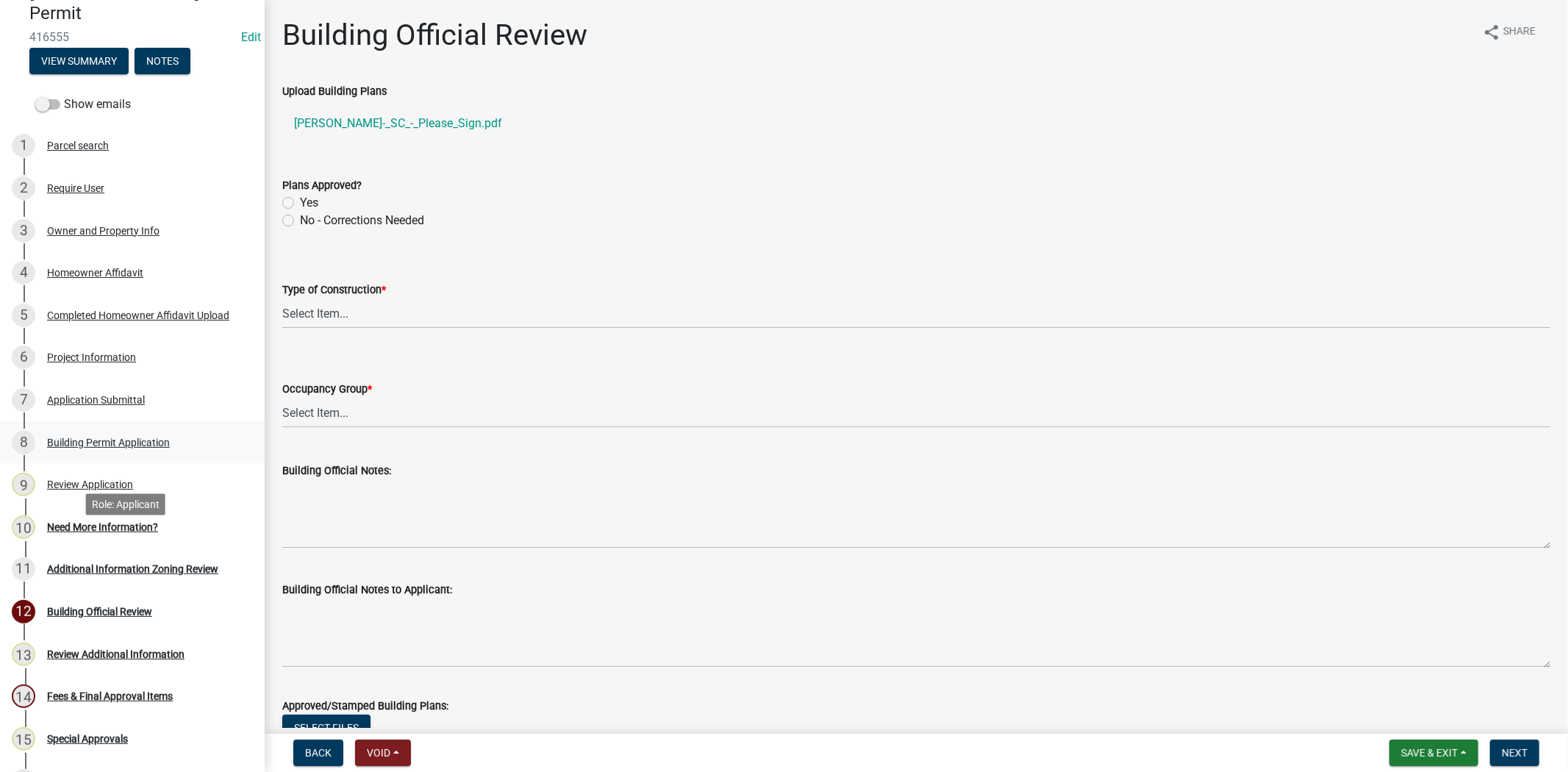
scroll to position [163, 0]
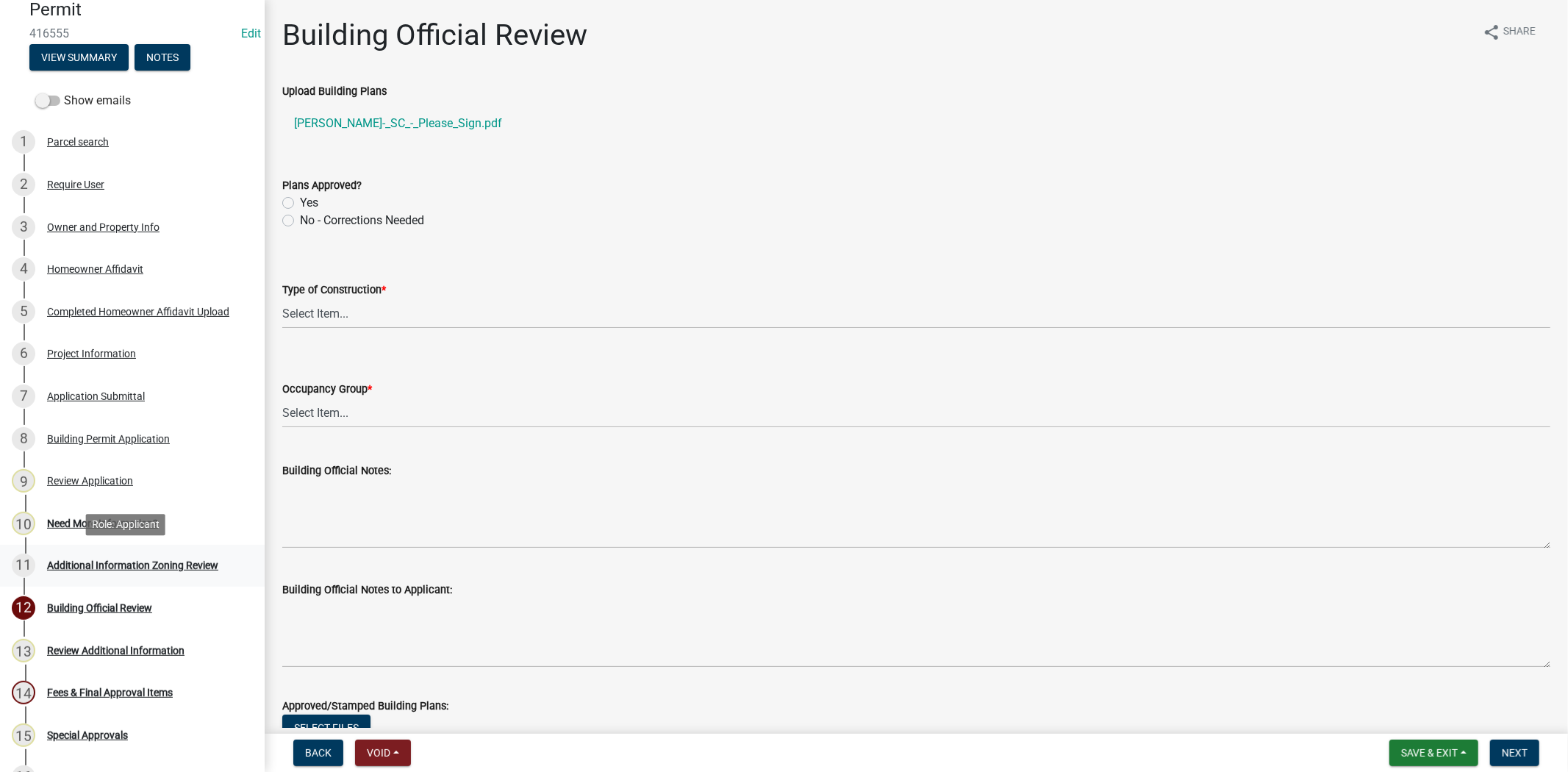
click at [148, 569] on div "Additional Information Zoning Review" at bounding box center [132, 565] width 172 height 10
click at [152, 506] on link "10 Need More Information?" at bounding box center [132, 523] width 265 height 43
click at [140, 513] on div "10 Need More Information?" at bounding box center [126, 523] width 230 height 24
click at [138, 518] on div "Need More Information?" at bounding box center [102, 523] width 111 height 10
click at [121, 518] on div "Need More Information?" at bounding box center [102, 523] width 111 height 10
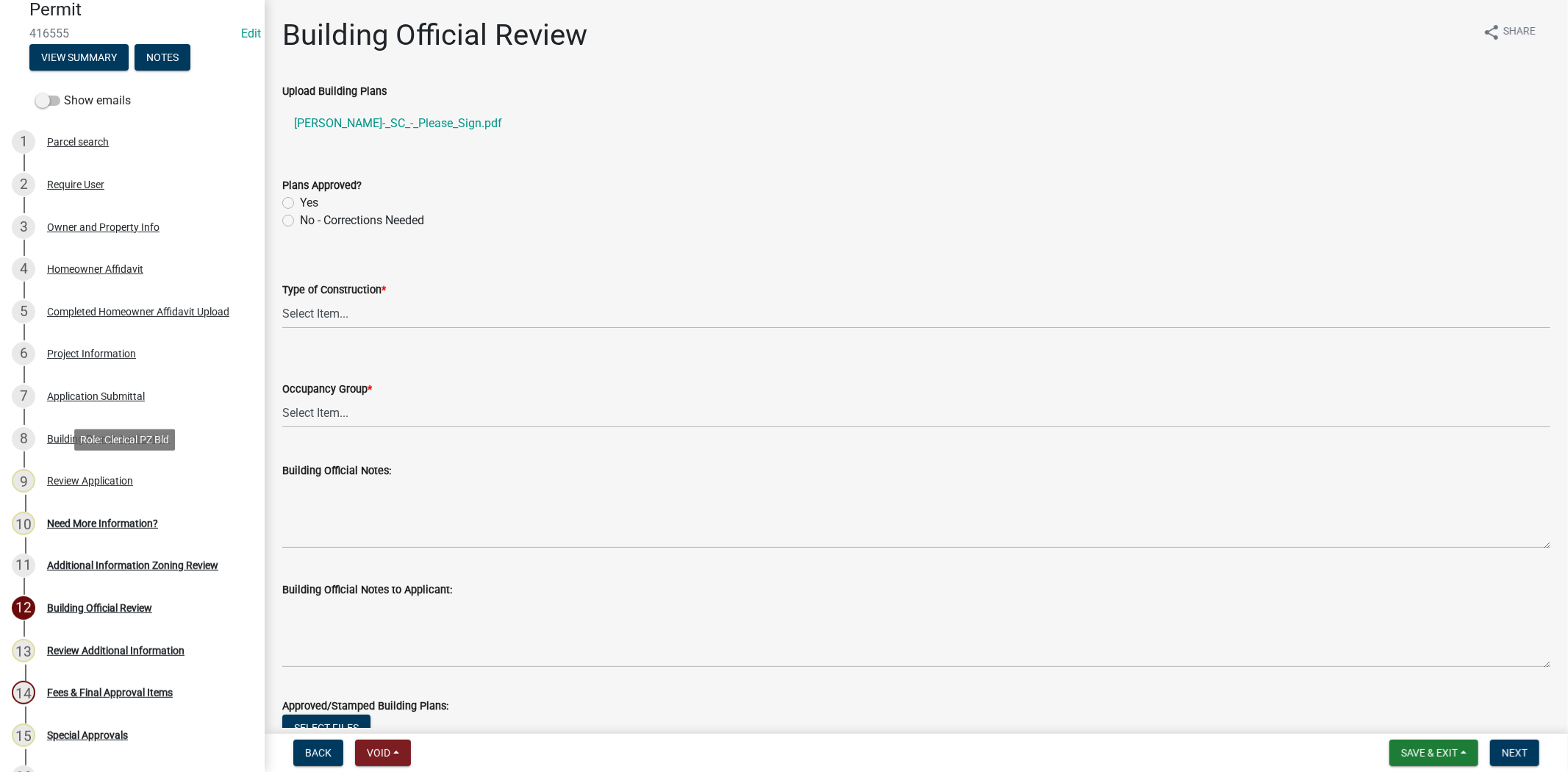
click at [130, 480] on div "Review Application" at bounding box center [90, 481] width 86 height 10
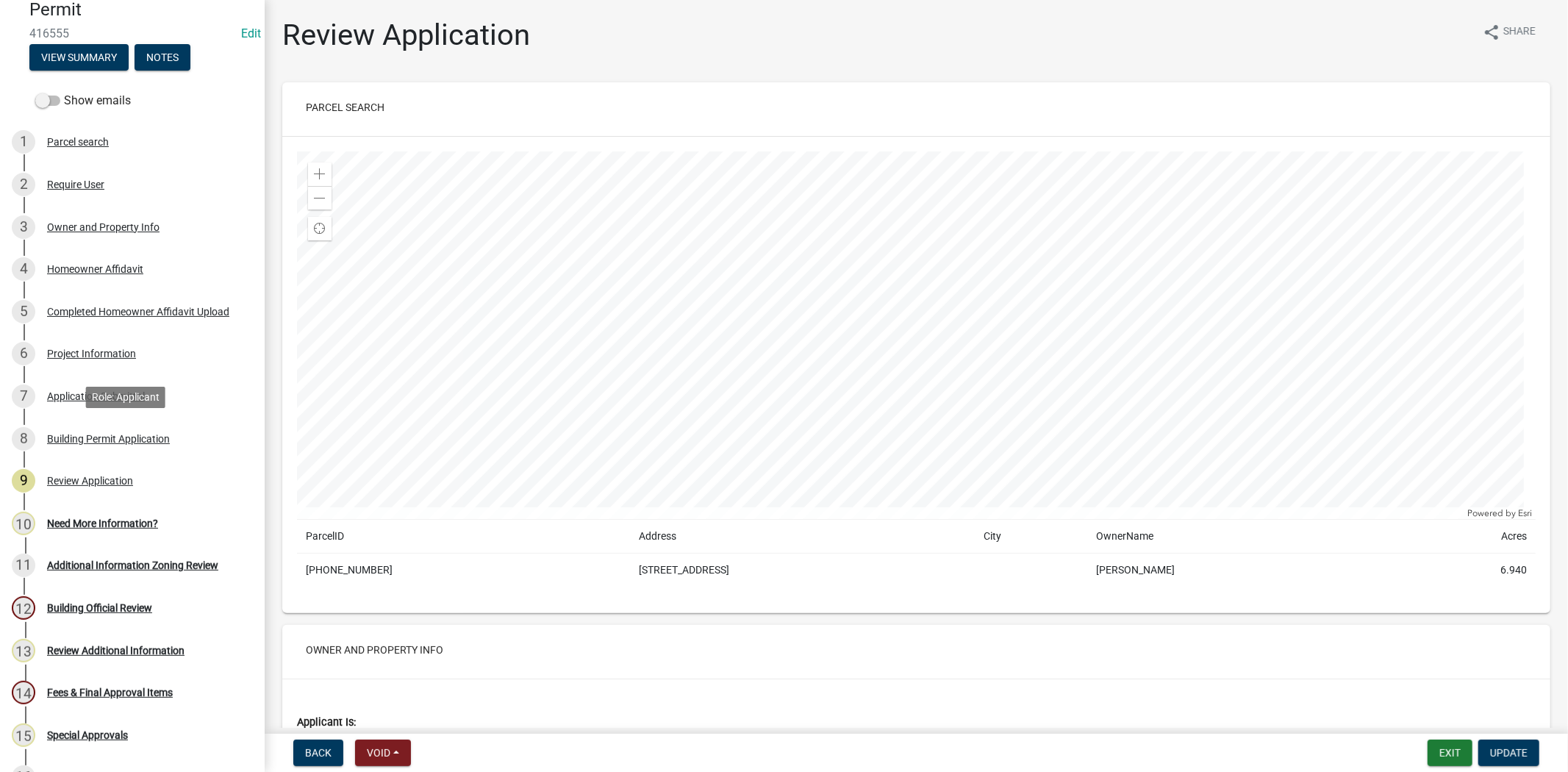
click at [131, 442] on div "Building Permit Application" at bounding box center [108, 439] width 123 height 10
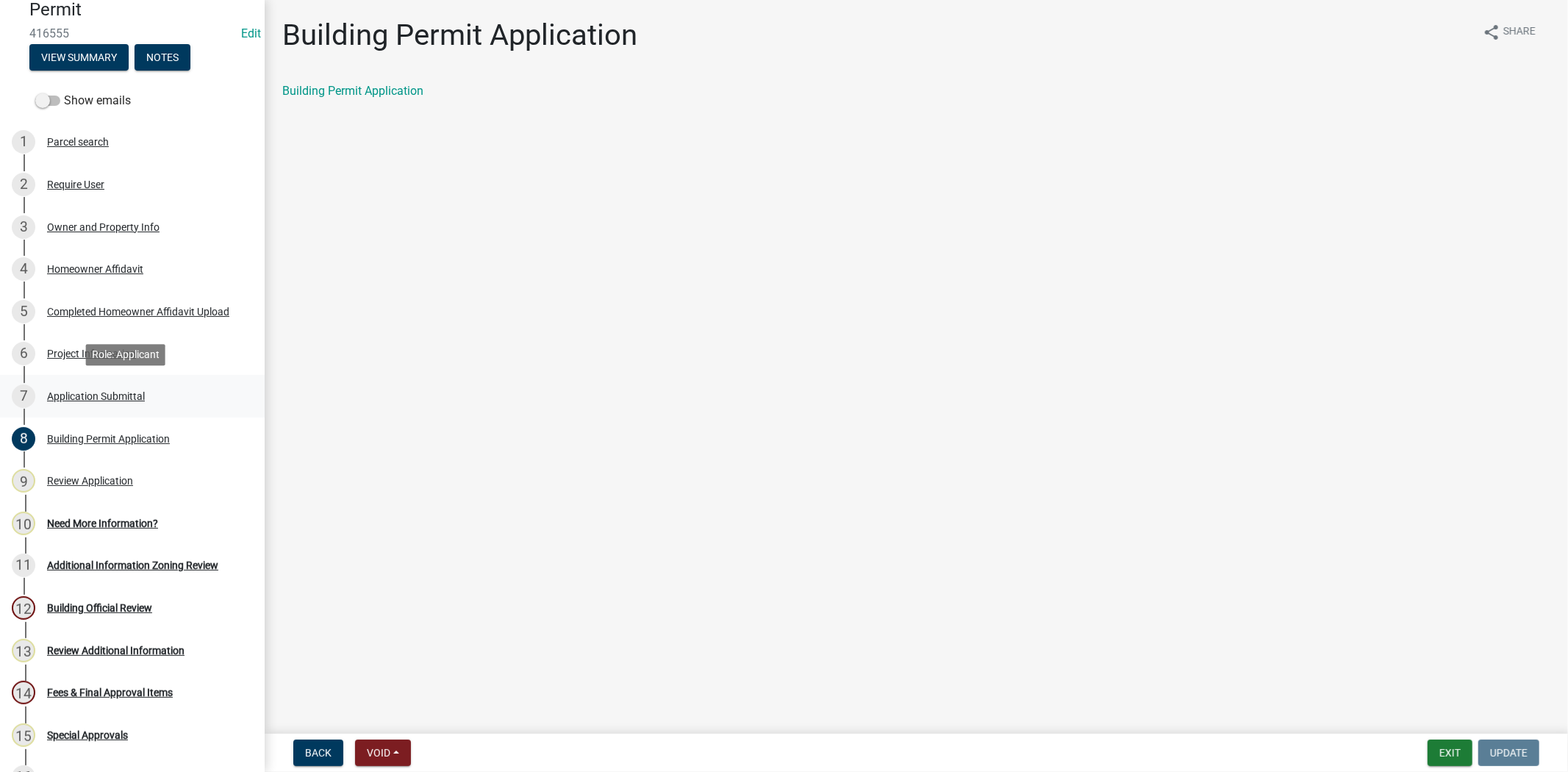
click at [127, 395] on div "Application Submittal" at bounding box center [96, 396] width 97 height 10
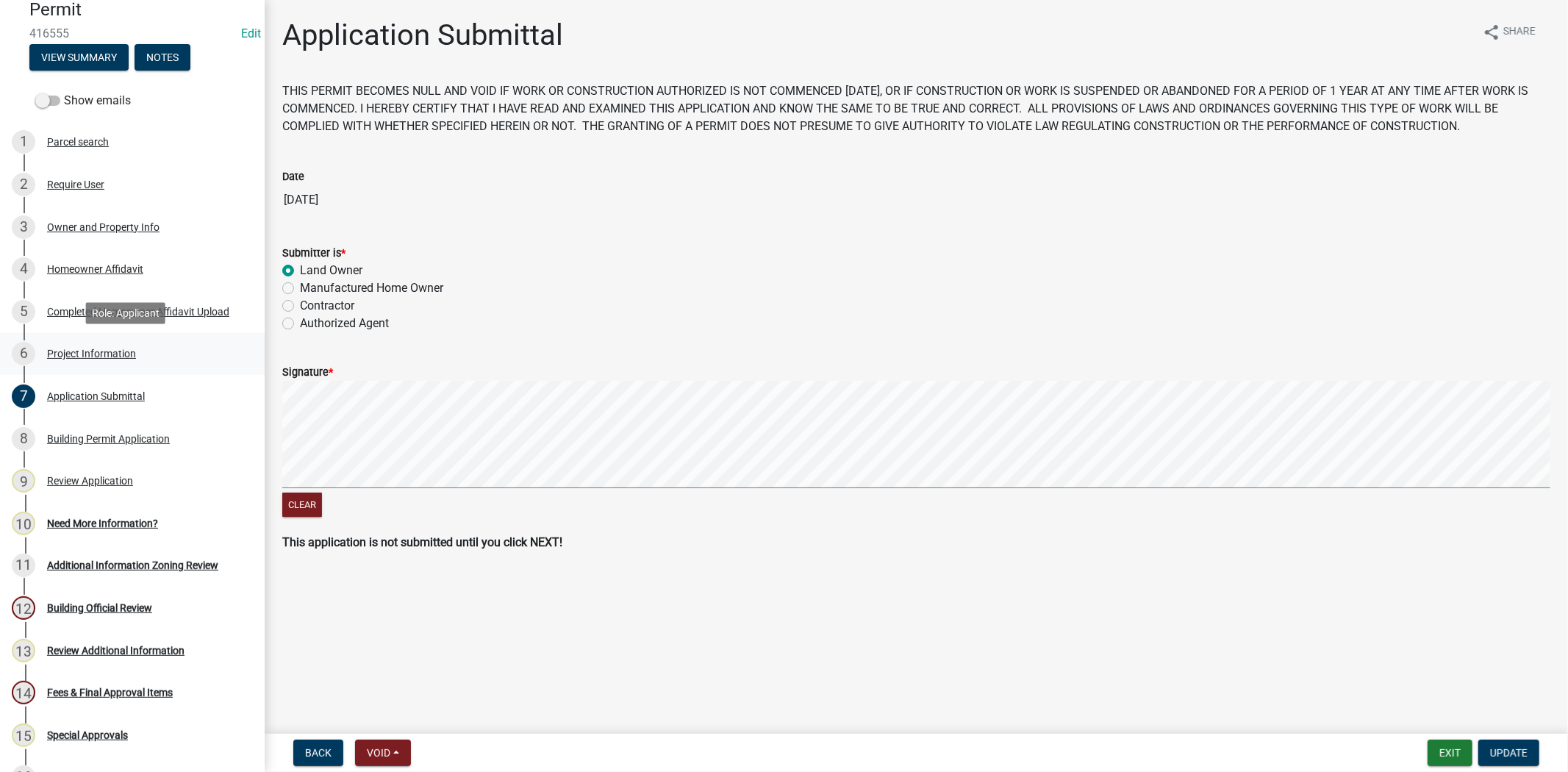
click at [127, 358] on div "Project Information" at bounding box center [91, 354] width 89 height 10
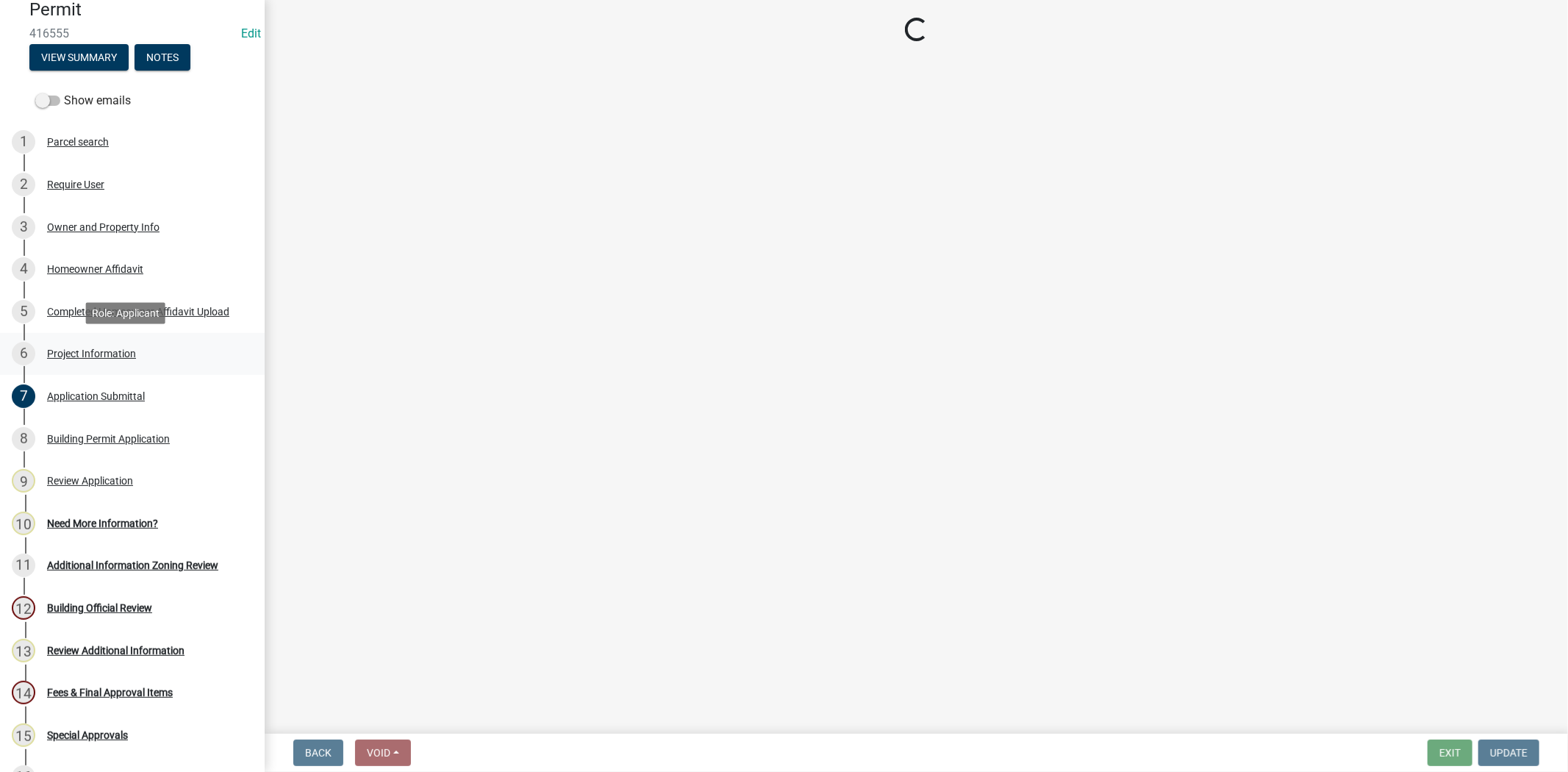
select select "f53fa719-3ff7-48d2-9eb7-3bbc18bb9995"
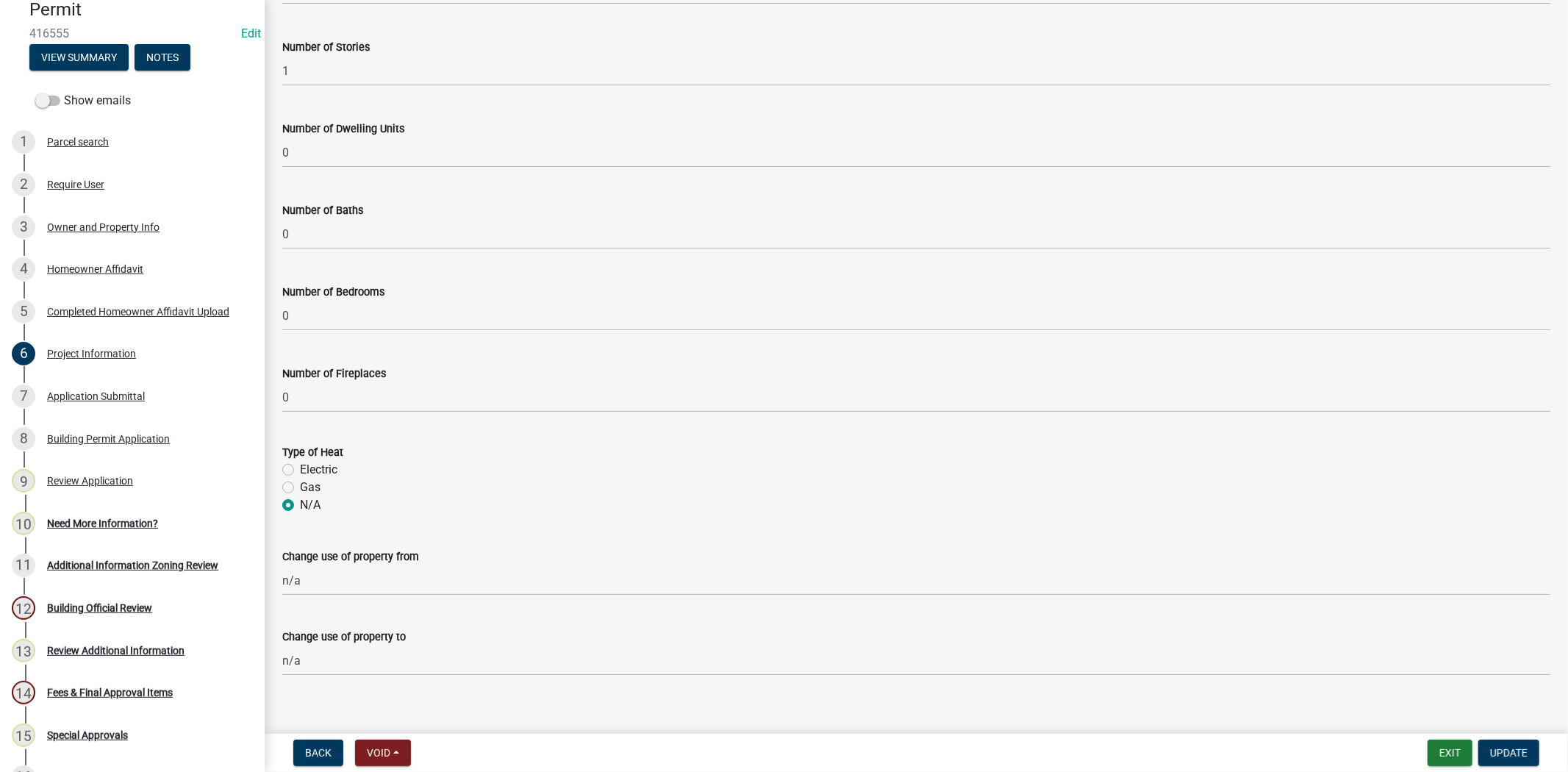
scroll to position [902, 0]
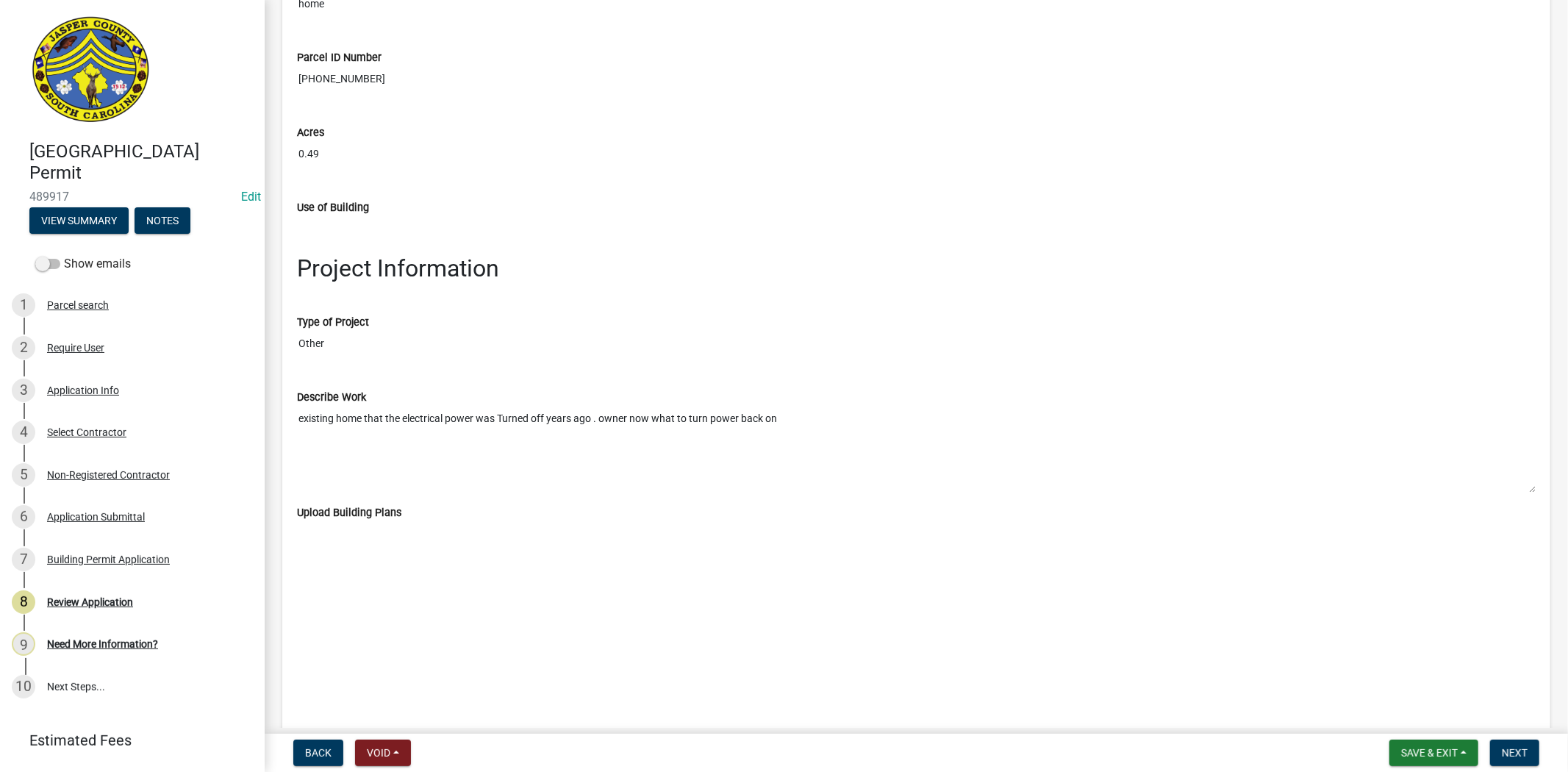
scroll to position [1878, 0]
click at [98, 434] on div "Select Contractor" at bounding box center [86, 432] width 79 height 10
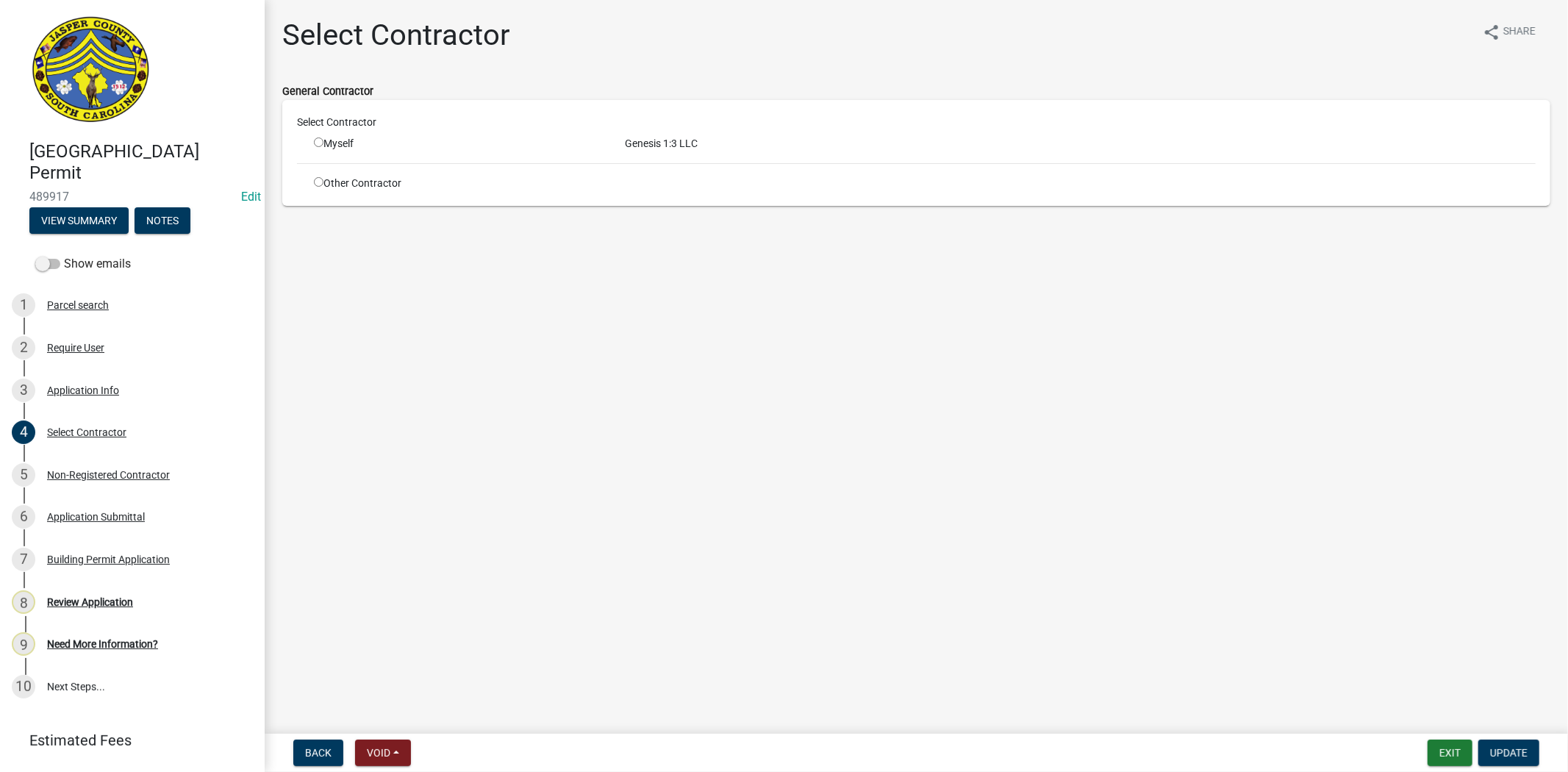
click at [319, 143] on input "radio" at bounding box center [319, 142] width 9 height 9
radio input "true"
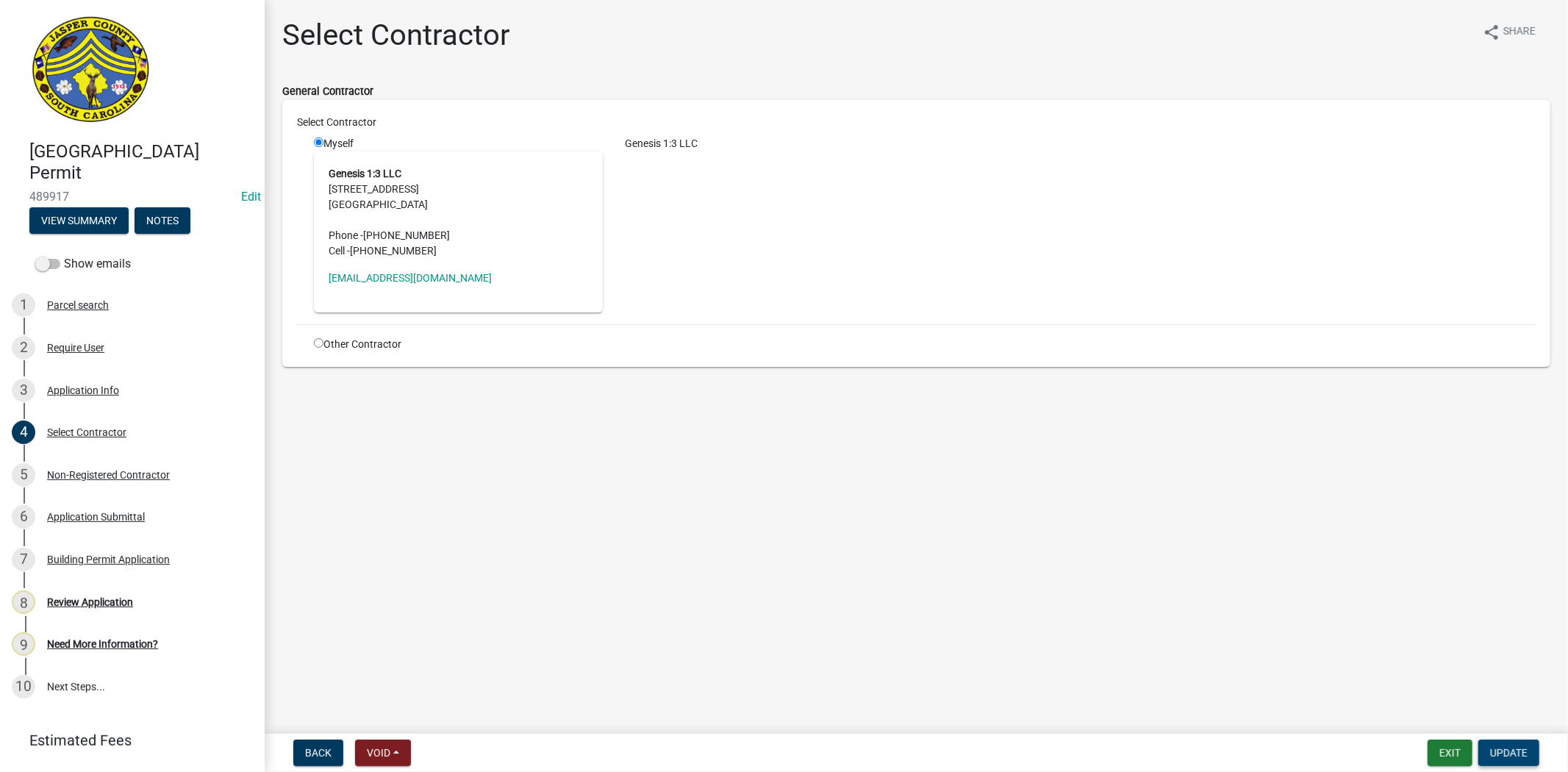
click at [1517, 747] on span "Update" at bounding box center [1509, 752] width 38 height 12
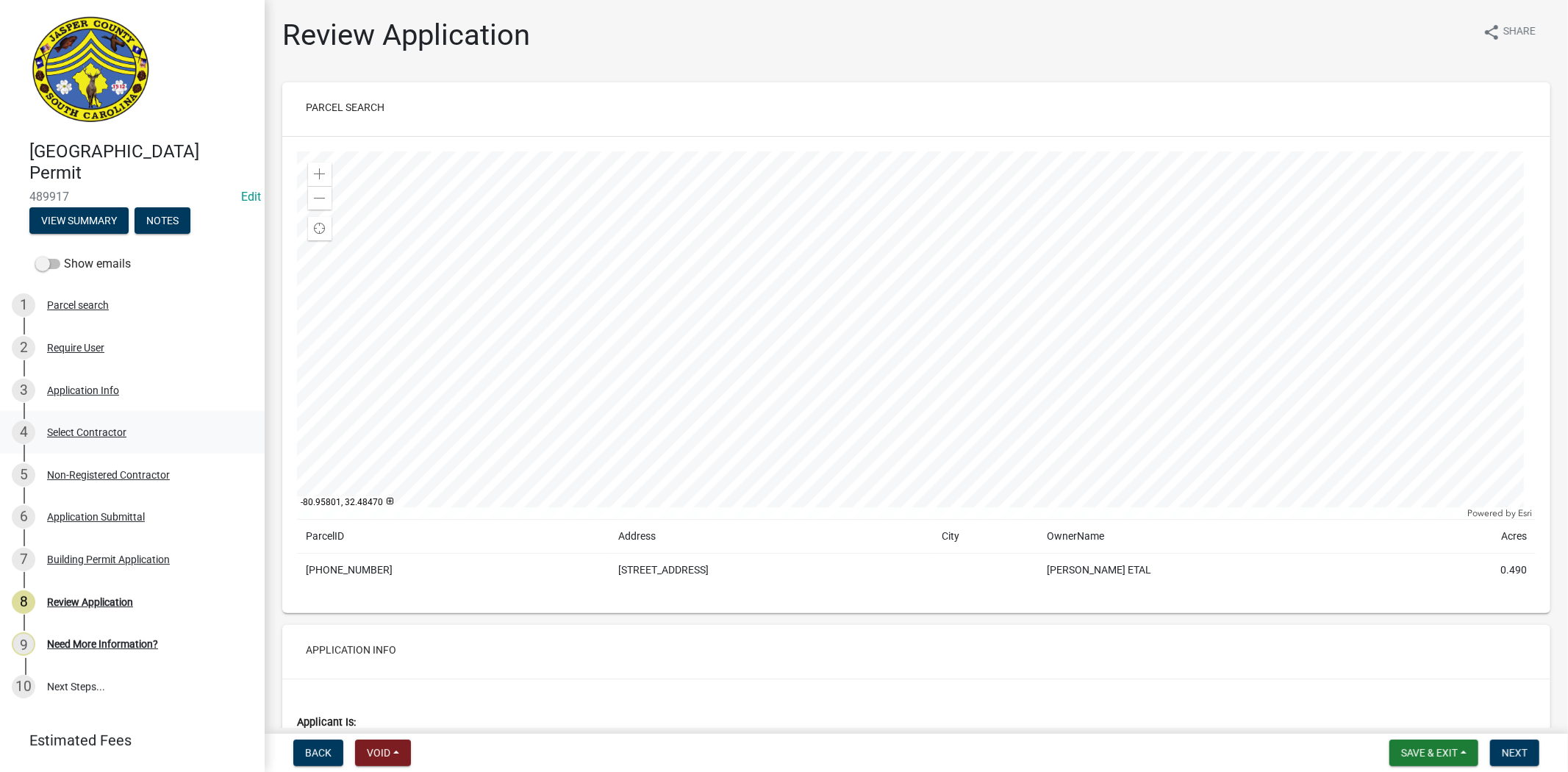
click at [91, 431] on div "Select Contractor" at bounding box center [86, 432] width 79 height 10
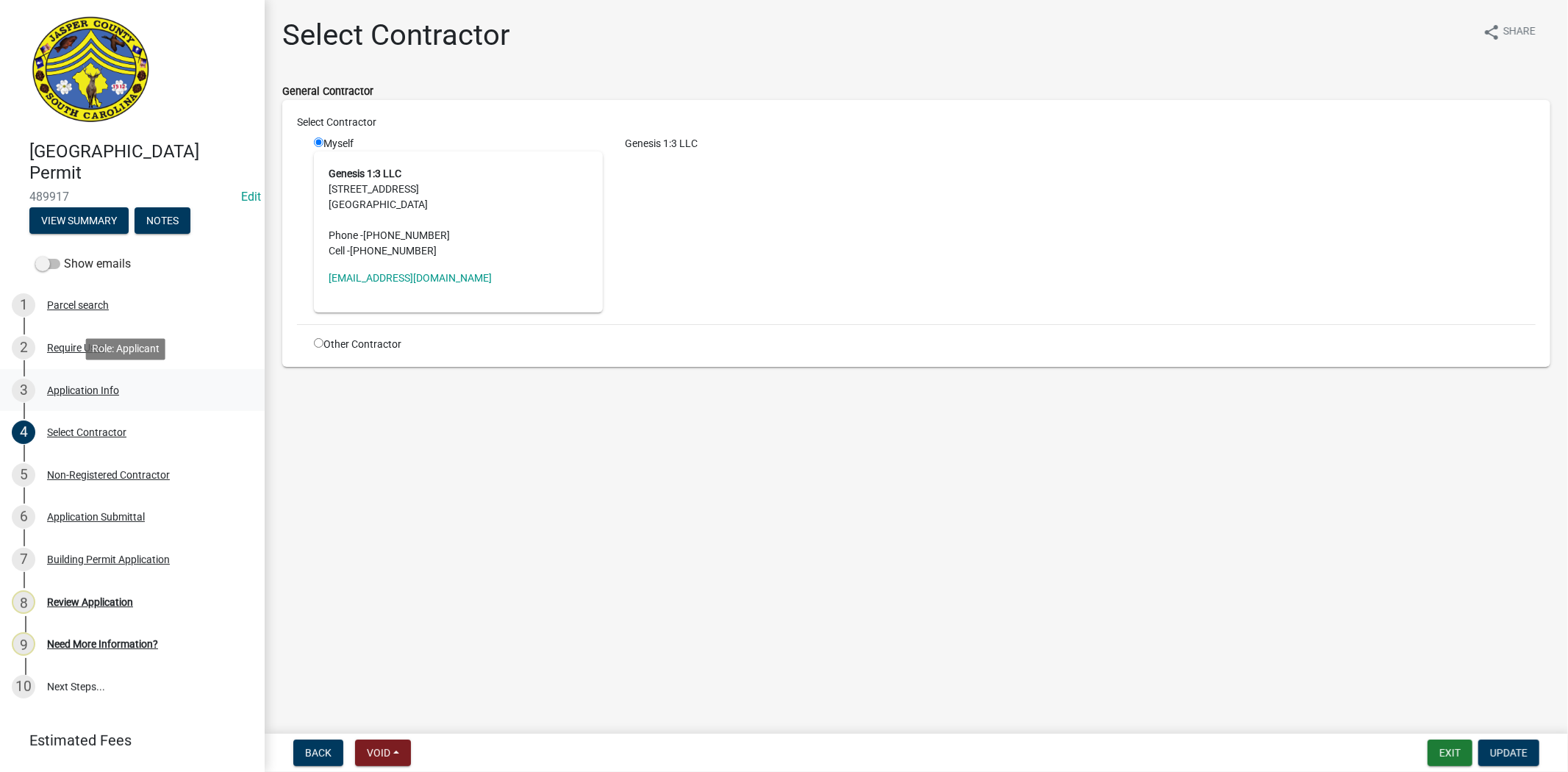
click at [97, 397] on div "3 Application Info" at bounding box center [126, 390] width 230 height 24
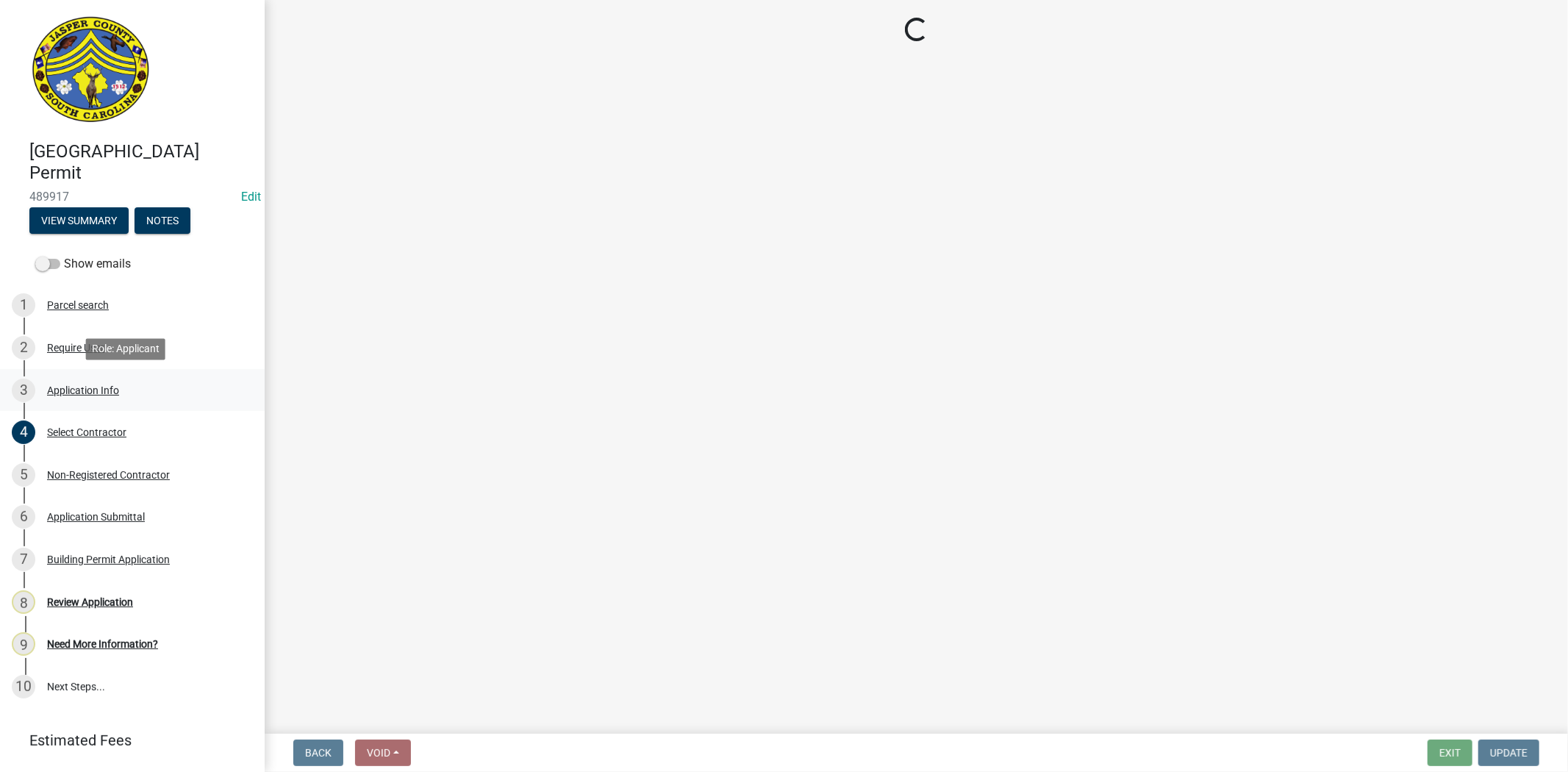
select select "6570ce79-212e-4c42-b64f-f74b85e12671"
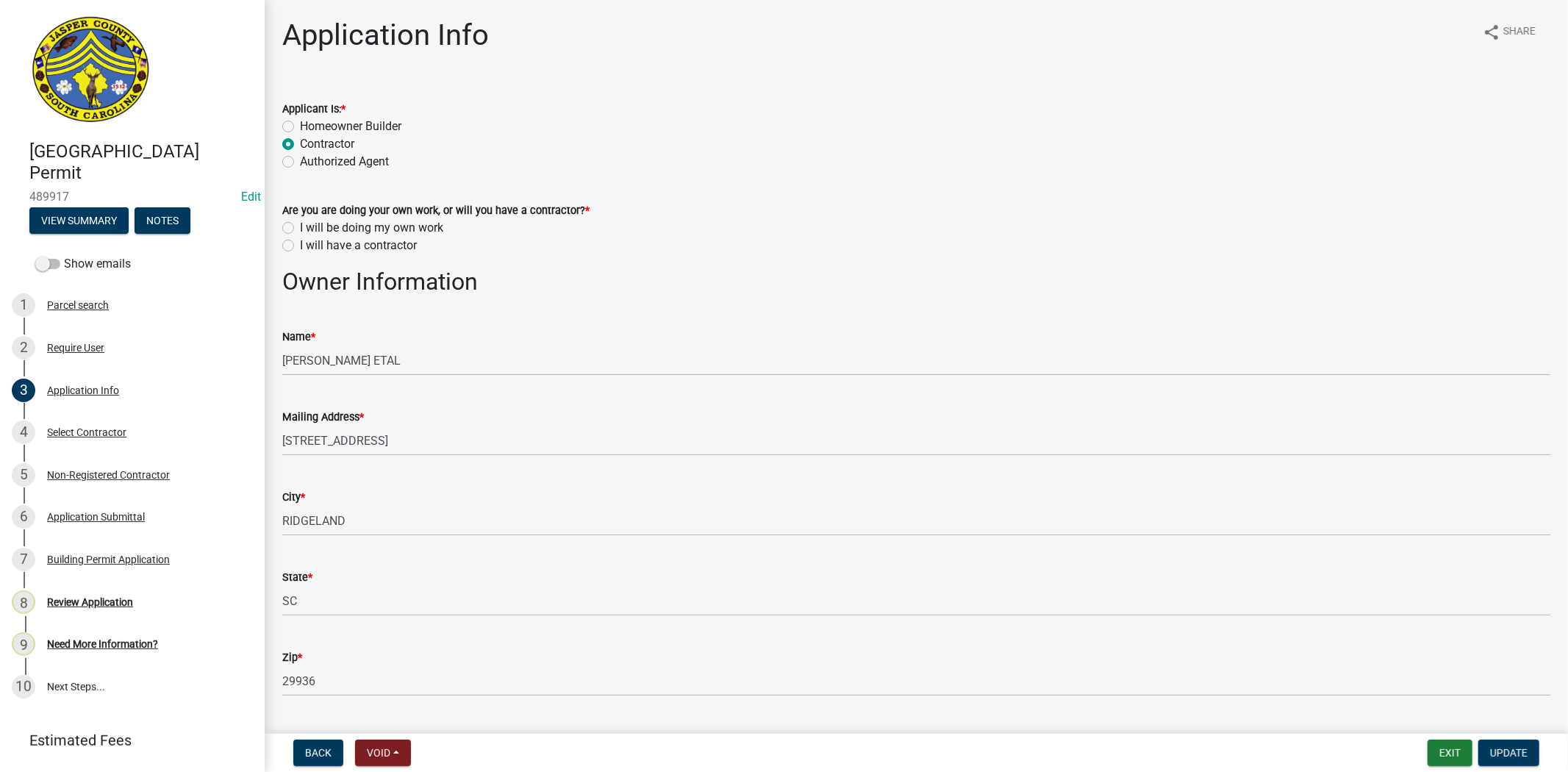
click at [300, 243] on label "I will have a contractor" at bounding box center [358, 245] width 117 height 18
click at [300, 243] on input "I will have a contractor" at bounding box center [304, 241] width 9 height 9
radio input "true"
click at [140, 517] on div "Application Submittal" at bounding box center [96, 517] width 97 height 10
